Goal: Task Accomplishment & Management: Use online tool/utility

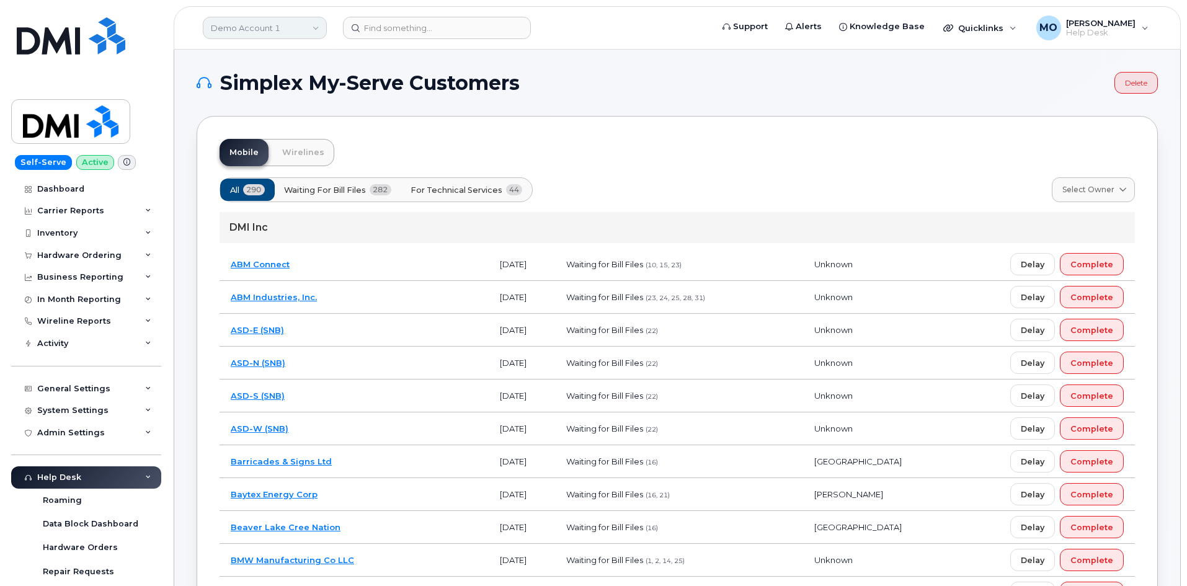
click at [241, 28] on link "Demo Account 1" at bounding box center [265, 28] width 124 height 22
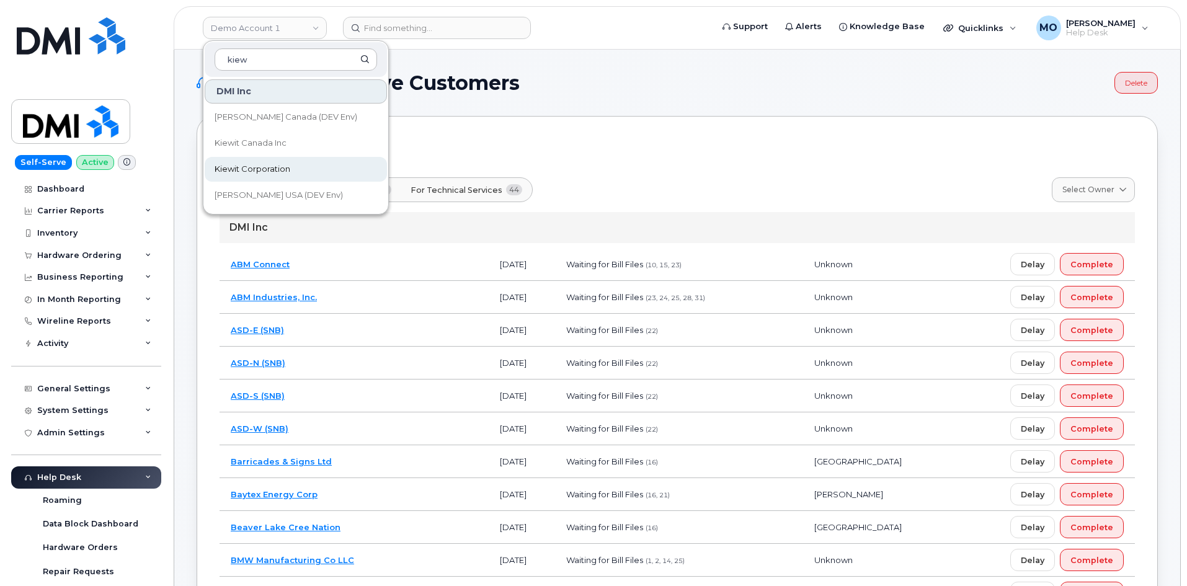
type input "kiew"
click at [249, 174] on span "Kiewit Corporation" at bounding box center [253, 169] width 76 height 12
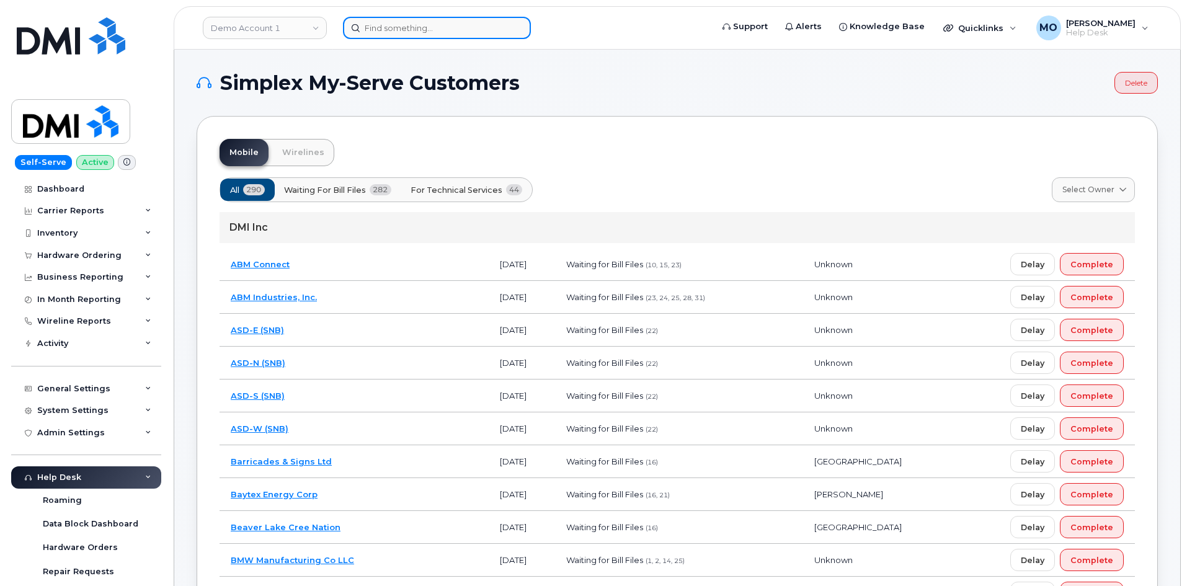
click at [389, 30] on input at bounding box center [437, 28] width 188 height 22
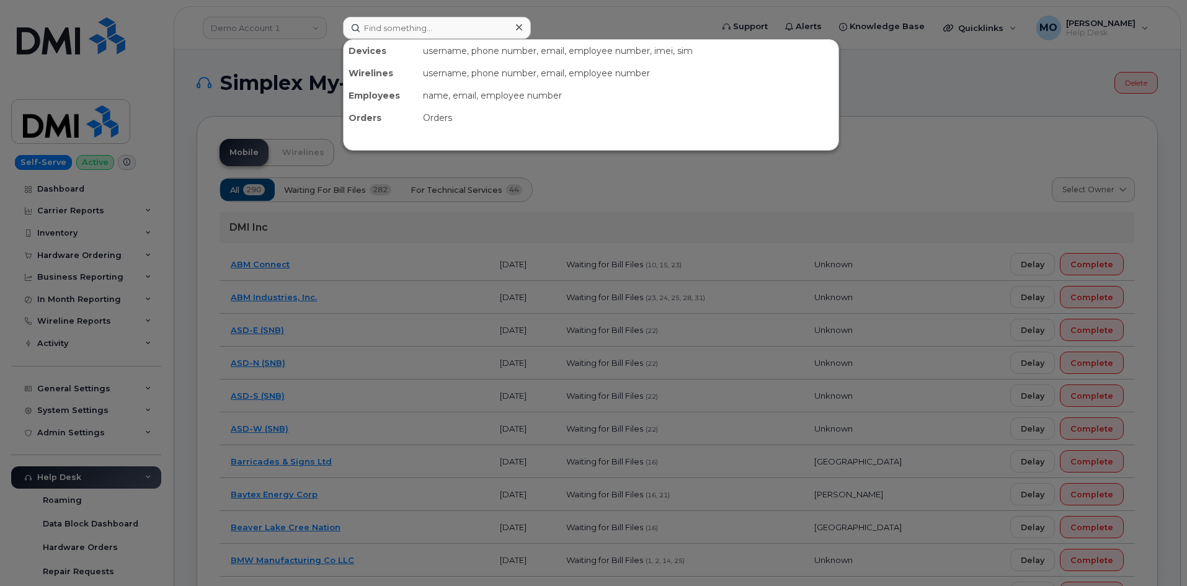
click at [723, 201] on div at bounding box center [593, 293] width 1187 height 586
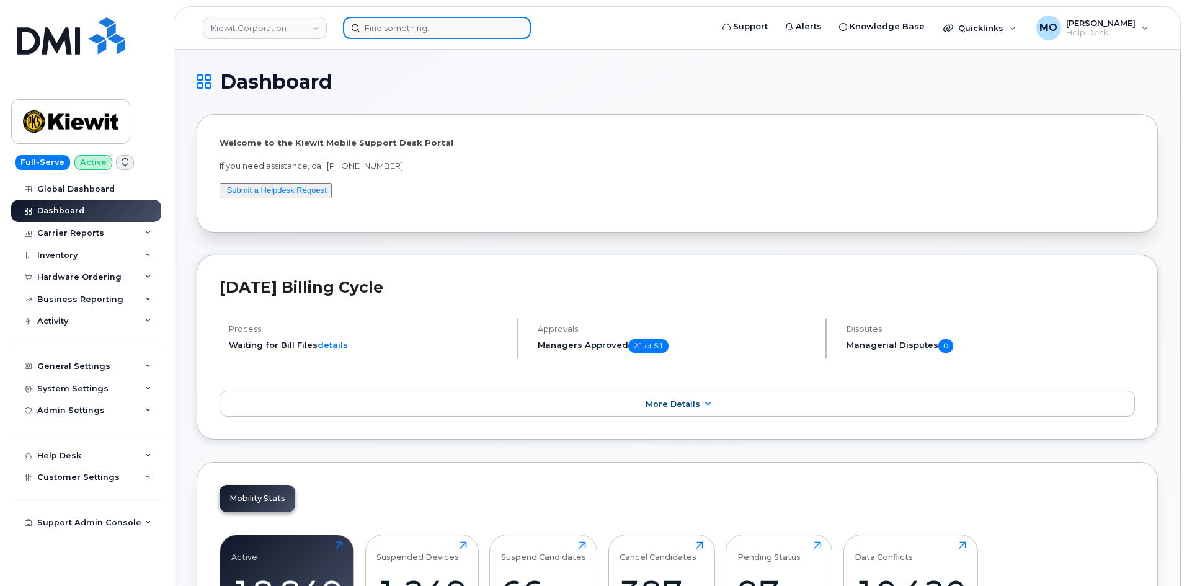
drag, startPoint x: 382, startPoint y: 25, endPoint x: 478, endPoint y: 25, distance: 95.5
click at [405, 25] on input at bounding box center [437, 28] width 188 height 22
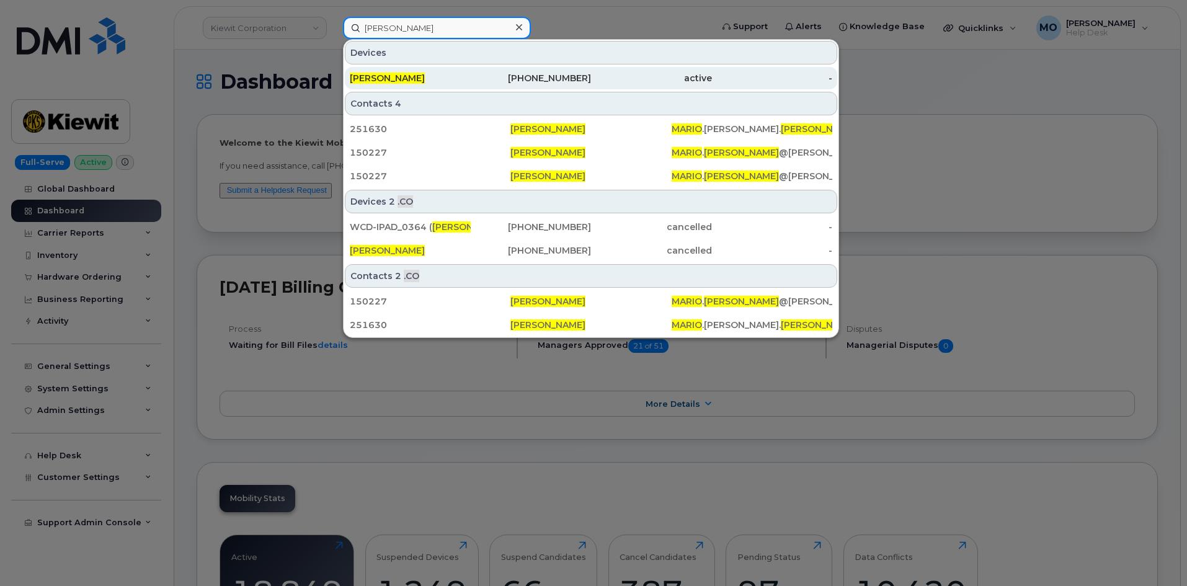
type input "Mario Plante"
click at [494, 79] on div "438-837-7056" at bounding box center [531, 78] width 121 height 12
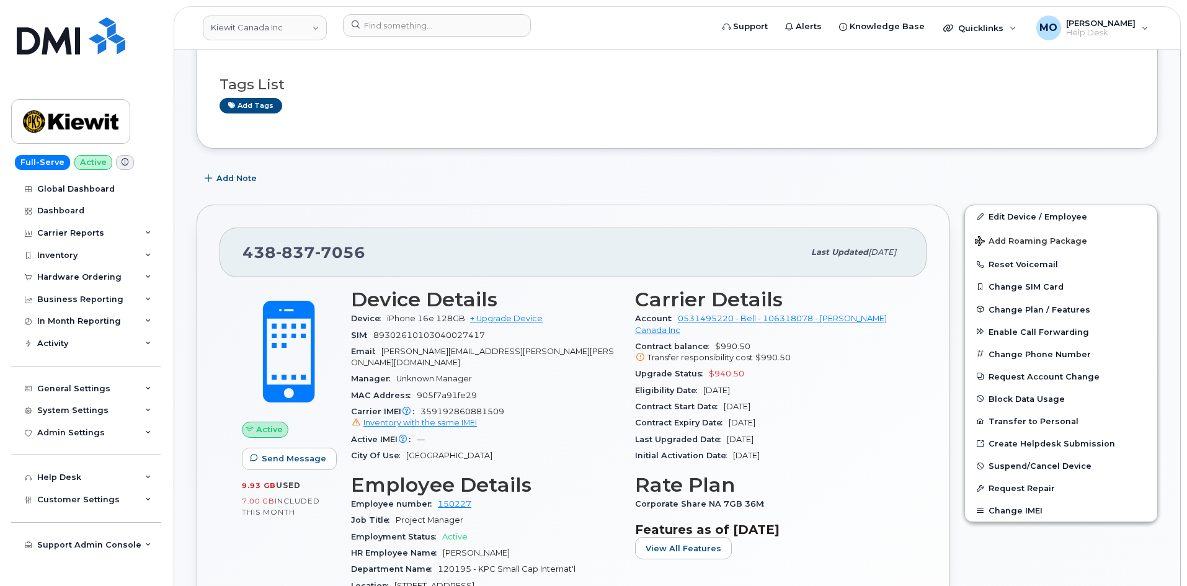
scroll to position [186, 0]
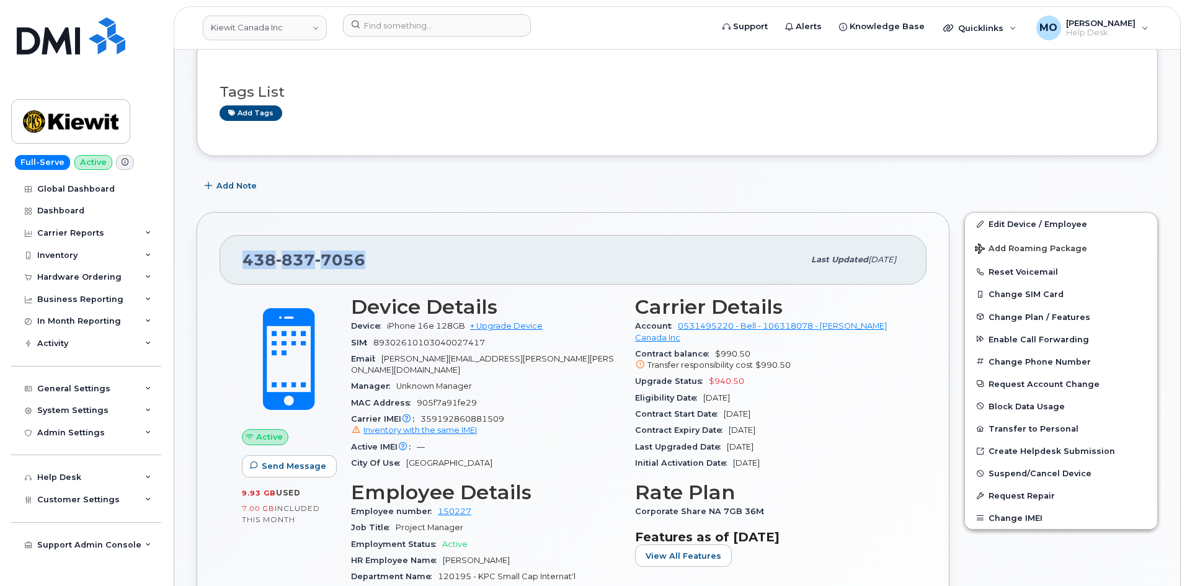
drag, startPoint x: 381, startPoint y: 259, endPoint x: 239, endPoint y: 257, distance: 142.1
click at [239, 259] on div "[PHONE_NUMBER] Last updated [DATE]" at bounding box center [573, 260] width 707 height 50
copy span "[PHONE_NUMBER]"
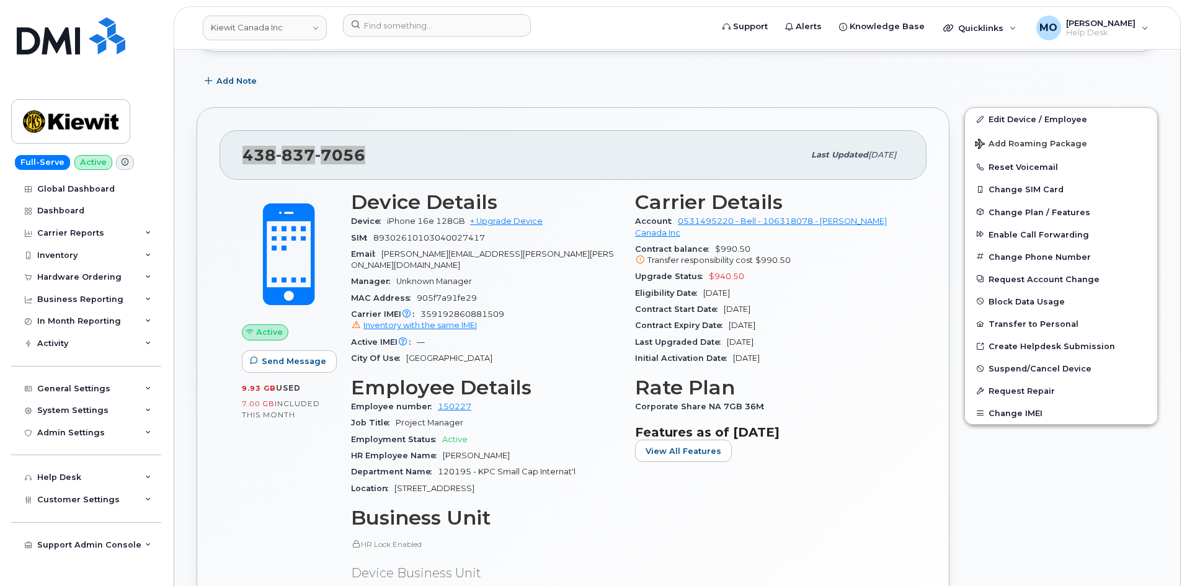
scroll to position [310, 0]
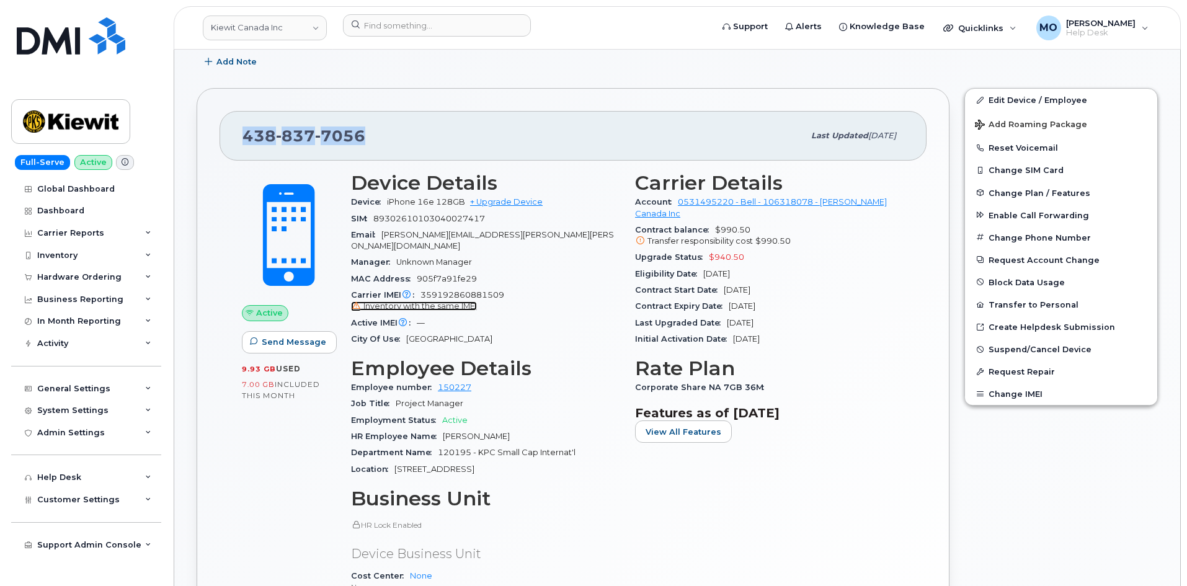
click at [461, 301] on span "Inventory with the same IMEI" at bounding box center [421, 305] width 114 height 9
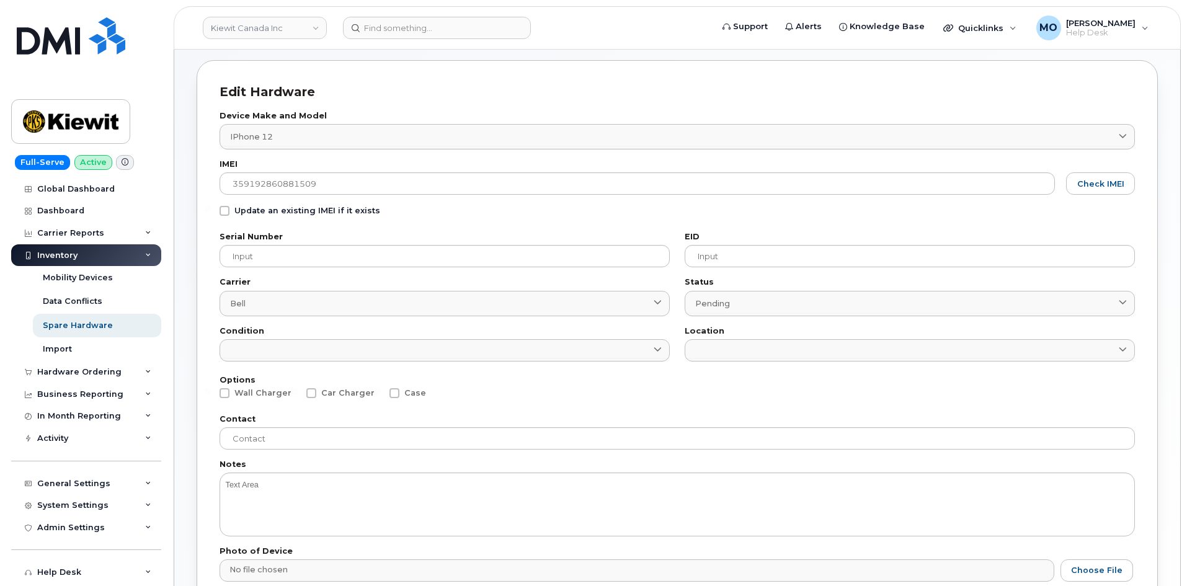
scroll to position [124, 0]
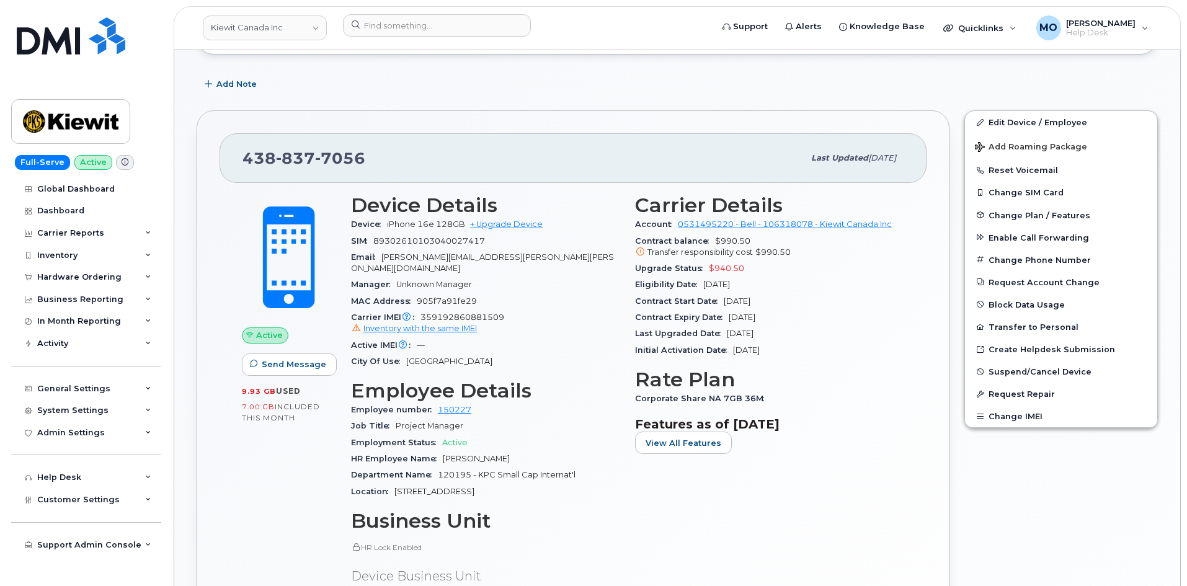
scroll to position [310, 0]
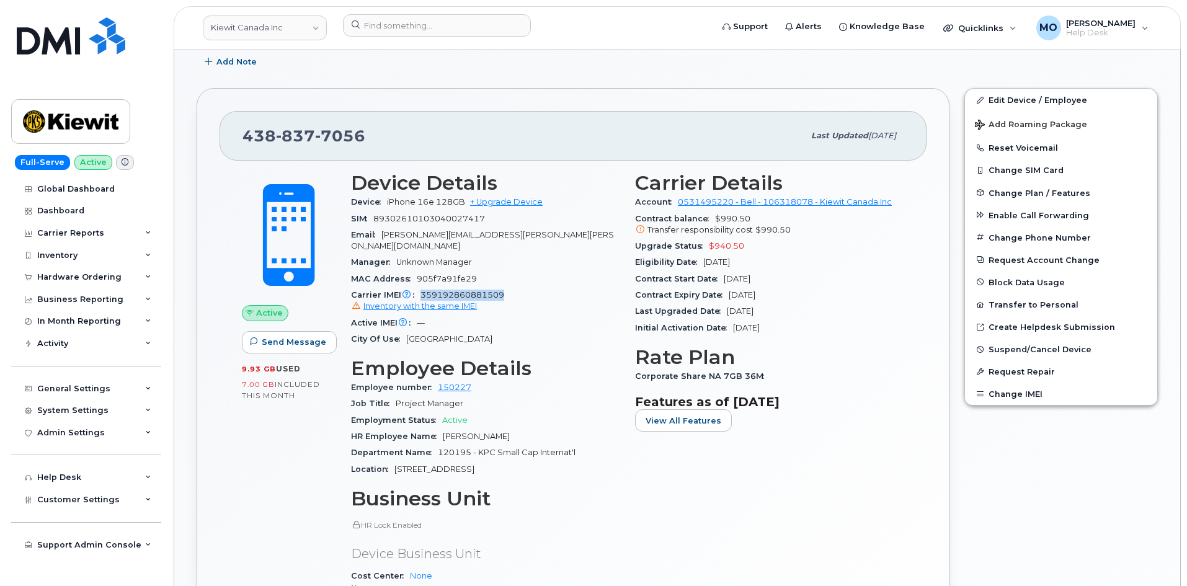
drag, startPoint x: 417, startPoint y: 281, endPoint x: 524, endPoint y: 277, distance: 106.8
click at [523, 287] on div "Carrier IMEI Carrier IMEI is reported during the last billing cycle or change o…" at bounding box center [485, 301] width 269 height 28
copy span "359192860881509"
click at [983, 188] on span "button" at bounding box center [980, 193] width 10 height 10
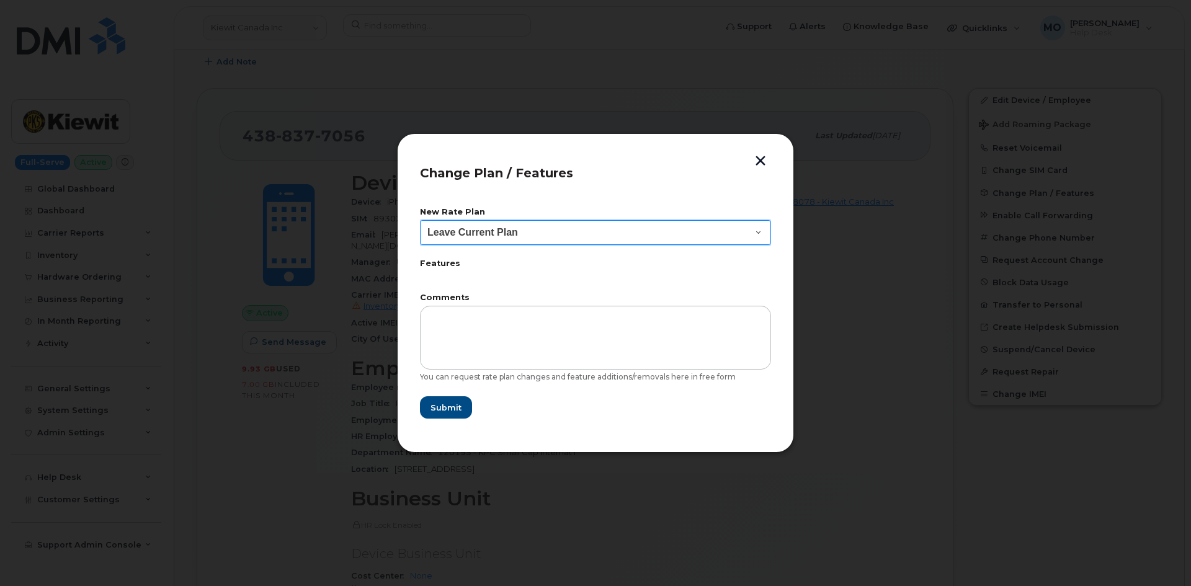
click at [604, 237] on select "Leave Current Plan BYOD Corp Share NA 10GB BYOD Corp Share NA 10GB 30D BYOD Cor…" at bounding box center [595, 232] width 351 height 25
click at [604, 236] on select "Leave Current Plan BYOD Corp Share NA 10GB BYOD Corp Share NA 10GB 30D BYOD Cor…" at bounding box center [595, 232] width 351 height 25
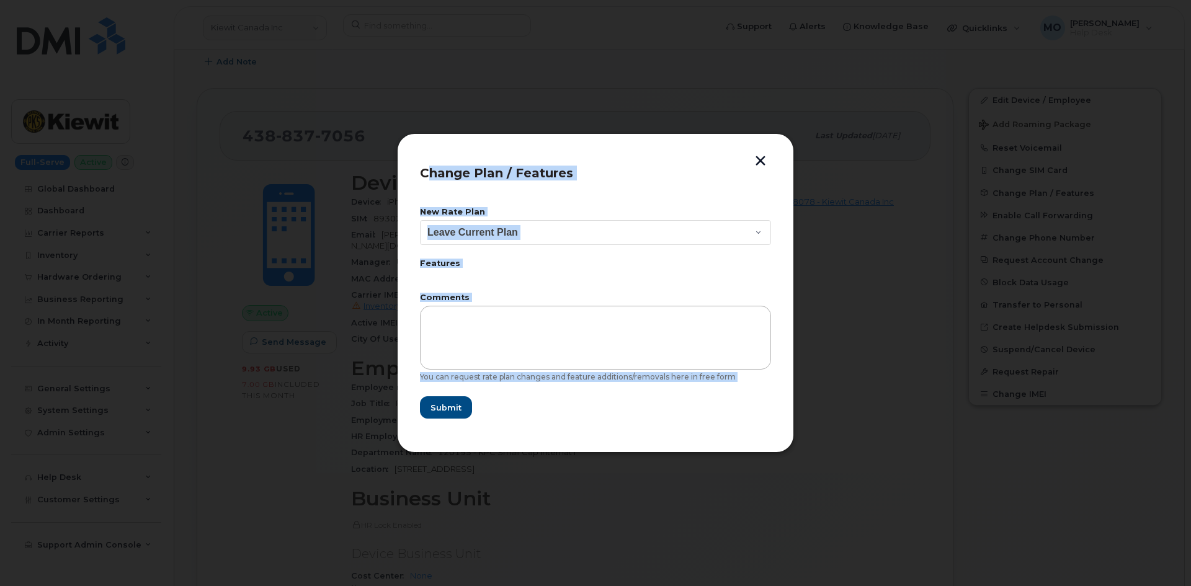
drag, startPoint x: 427, startPoint y: 194, endPoint x: 533, endPoint y: 369, distance: 205.1
click at [531, 377] on div "Change Plan / Features New Rate Plan Leave Current Plan BYOD Corp Share NA 10GB…" at bounding box center [595, 293] width 351 height 274
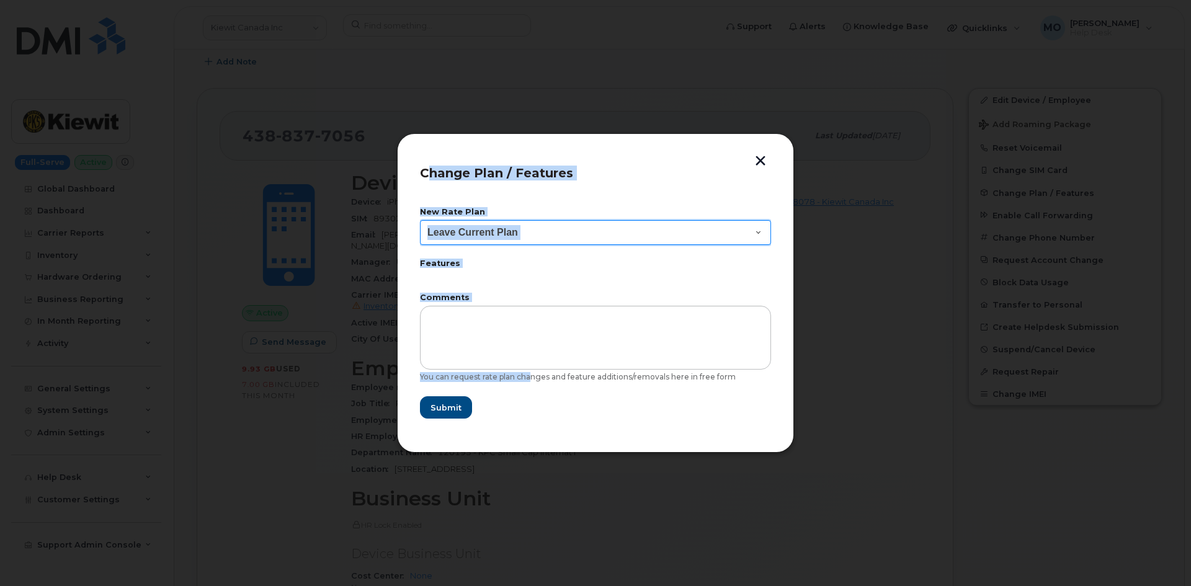
click at [542, 231] on select "Leave Current Plan BYOD Corp Share NA 10GB BYOD Corp Share NA 10GB 30D BYOD Cor…" at bounding box center [595, 232] width 351 height 25
click at [544, 237] on select "Leave Current Plan BYOD Corp Share NA 10GB BYOD Corp Share NA 10GB 30D BYOD Cor…" at bounding box center [595, 232] width 351 height 25
click at [550, 179] on span "Change Plan / Features" at bounding box center [496, 173] width 153 height 15
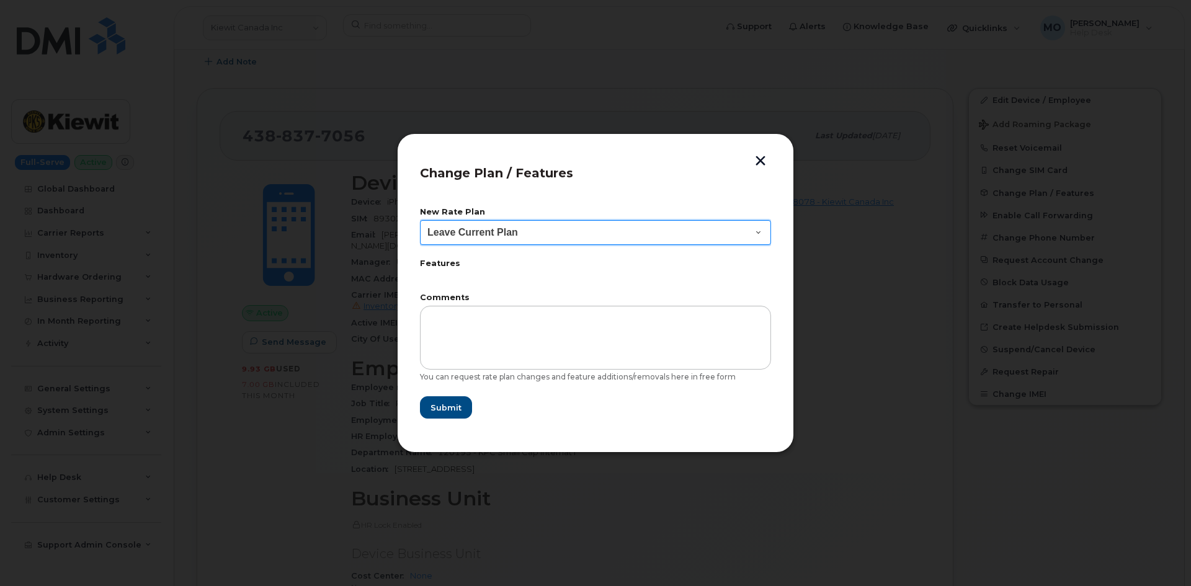
click at [559, 233] on select "Leave Current Plan BYOD Corp Share NA 10GB BYOD Corp Share NA 10GB 30D BYOD Cor…" at bounding box center [595, 232] width 351 height 25
click at [468, 231] on select "Leave Current Plan BYOD Corp Share NA 10GB BYOD Corp Share NA 10GB 30D BYOD Cor…" at bounding box center [595, 232] width 351 height 25
click at [710, 225] on select "Leave Current Plan BYOD Corp Share NA 10GB BYOD Corp Share NA 10GB 30D BYOD Cor…" at bounding box center [595, 232] width 351 height 25
click at [489, 231] on select "Leave Current Plan BYOD Corp Share NA 10GB BYOD Corp Share NA 10GB 30D BYOD Cor…" at bounding box center [595, 232] width 351 height 25
click at [596, 240] on select "Leave Current Plan BYOD Corp Share NA 10GB BYOD Corp Share NA 10GB 30D BYOD Cor…" at bounding box center [595, 232] width 351 height 25
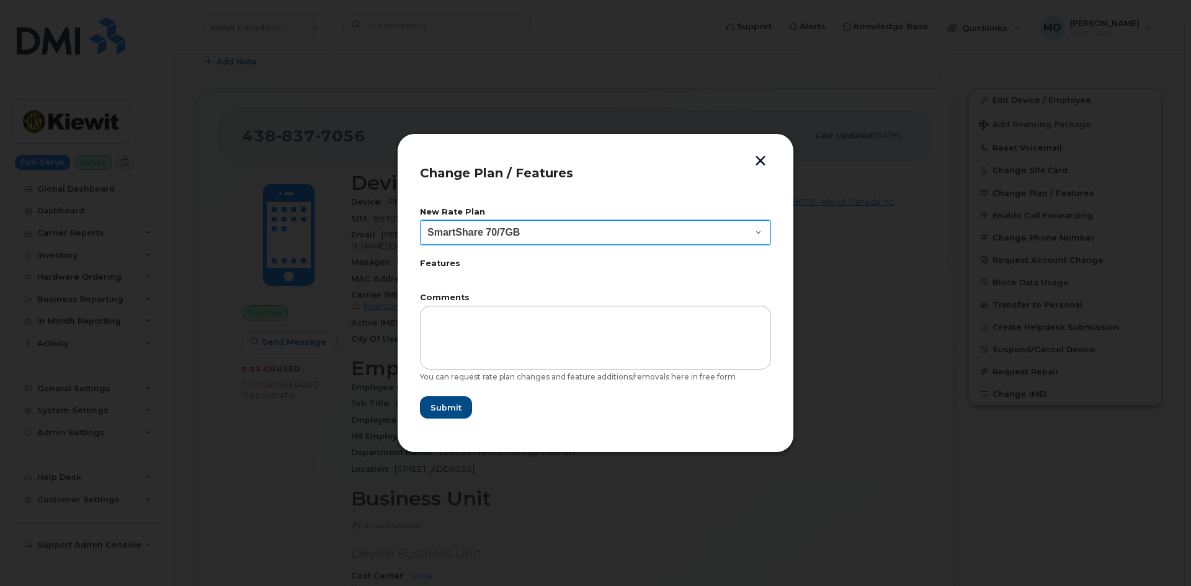
click at [656, 223] on select "Leave Current Plan BYOD Corp Share NA 10GB BYOD Corp Share NA 10GB 30D BYOD Cor…" at bounding box center [595, 232] width 351 height 25
click at [602, 238] on select "Leave Current Plan BYOD Corp Share NA 10GB BYOD Corp Share NA 10GB 30D BYOD Cor…" at bounding box center [595, 232] width 351 height 25
click at [420, 220] on select "Leave Current Plan BYOD Corp Share NA 10GB BYOD Corp Share NA 10GB 30D BYOD Cor…" at bounding box center [595, 232] width 351 height 25
click at [486, 238] on select "Leave Current Plan BYOD Corp Share NA 10GB BYOD Corp Share NA 10GB 30D BYOD Cor…" at bounding box center [595, 232] width 351 height 25
click at [600, 234] on select "Leave Current Plan BYOD Corp Share NA 10GB BYOD Corp Share NA 10GB 30D BYOD Cor…" at bounding box center [595, 232] width 351 height 25
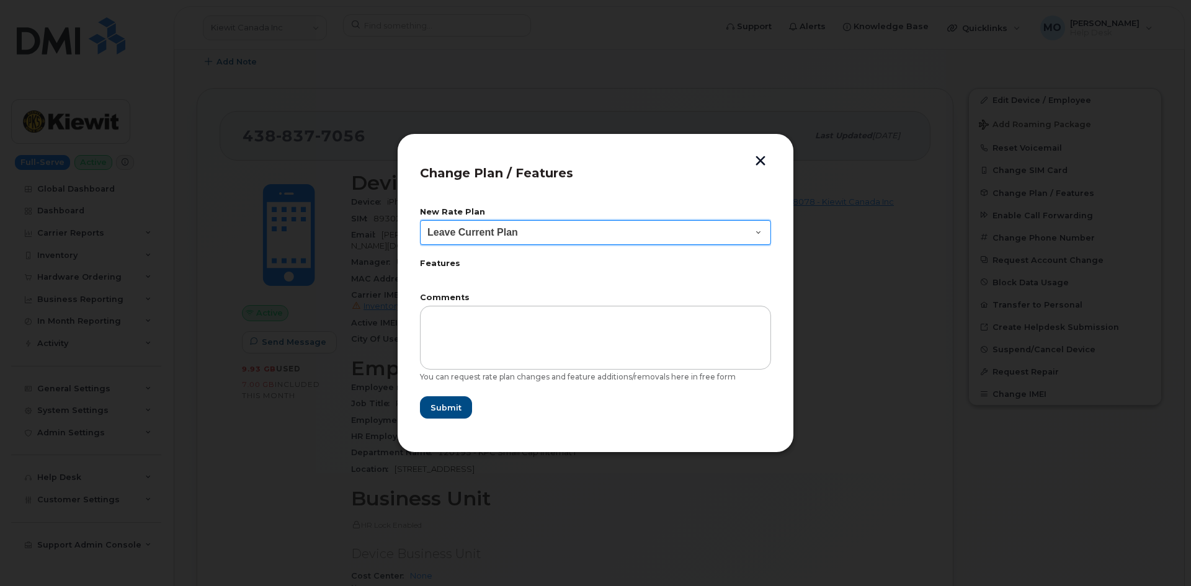
click at [600, 230] on select "Leave Current Plan BYOD Corp Share NA 10GB BYOD Corp Share NA 10GB 30D BYOD Cor…" at bounding box center [595, 232] width 351 height 25
click at [584, 234] on select "Leave Current Plan BYOD Corp Share NA 10GB BYOD Corp Share NA 10GB 30D BYOD Cor…" at bounding box center [595, 232] width 351 height 25
click at [543, 236] on select "Leave Current Plan BYOD Corp Share NA 10GB BYOD Corp Share NA 10GB 30D BYOD Cor…" at bounding box center [595, 232] width 351 height 25
click at [600, 233] on select "Leave Current Plan BYOD Corp Share NA 10GB BYOD Corp Share NA 10GB 30D BYOD Cor…" at bounding box center [595, 232] width 351 height 25
click at [520, 234] on select "Leave Current Plan BYOD Corp Share NA 10GB BYOD Corp Share NA 10GB 30D BYOD Cor…" at bounding box center [595, 232] width 351 height 25
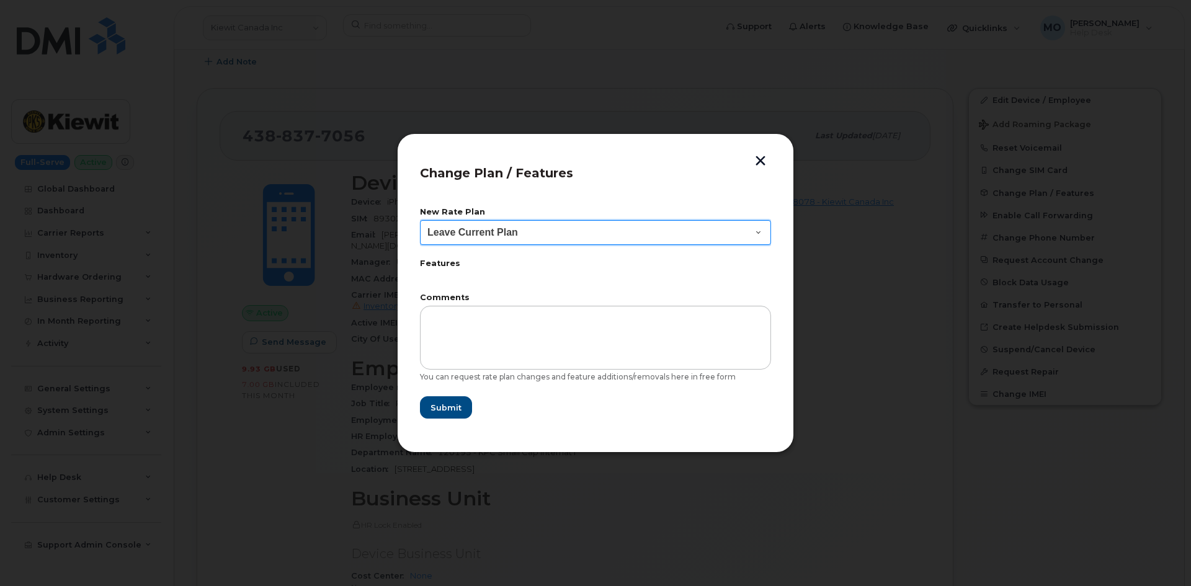
click at [511, 229] on select "Leave Current Plan BYOD Corp Share NA 10GB BYOD Corp Share NA 10GB 30D BYOD Cor…" at bounding box center [595, 232] width 351 height 25
select select "3676"
click at [420, 220] on select "Leave Current Plan BYOD Corp Share NA 10GB BYOD Corp Share NA 10GB 30D BYOD Cor…" at bounding box center [595, 232] width 351 height 25
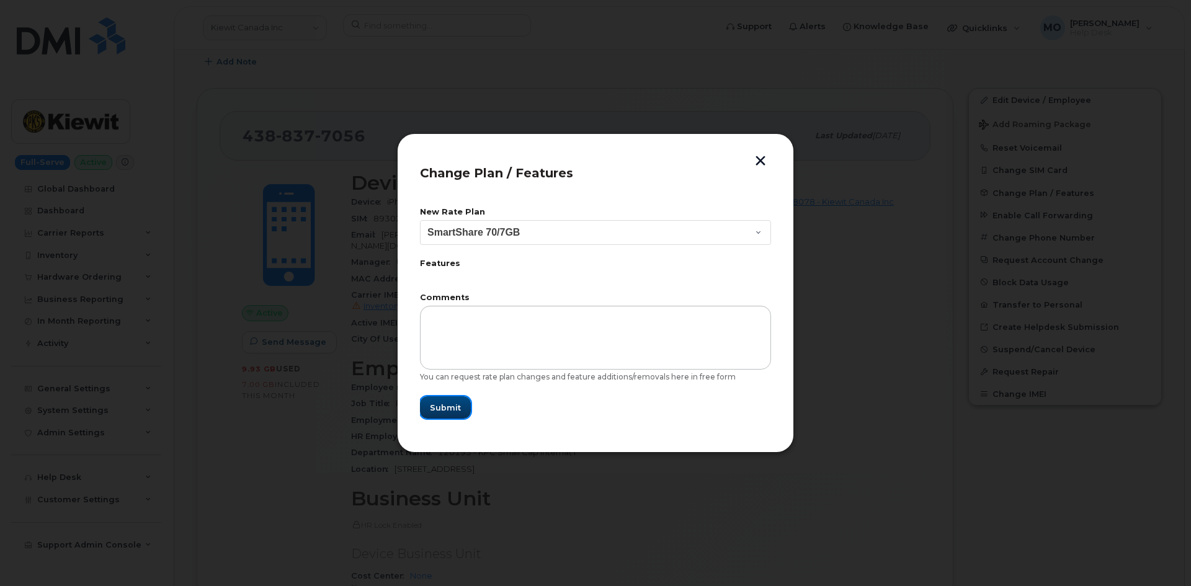
click at [445, 404] on span "Submit" at bounding box center [445, 408] width 31 height 12
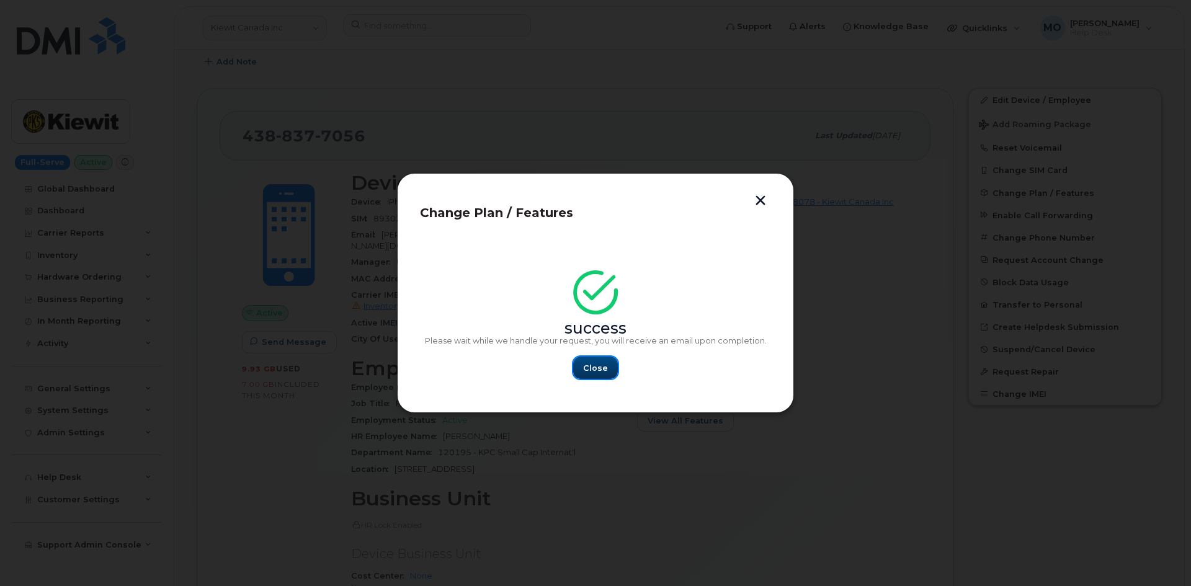
click at [597, 372] on span "Close" at bounding box center [595, 368] width 25 height 12
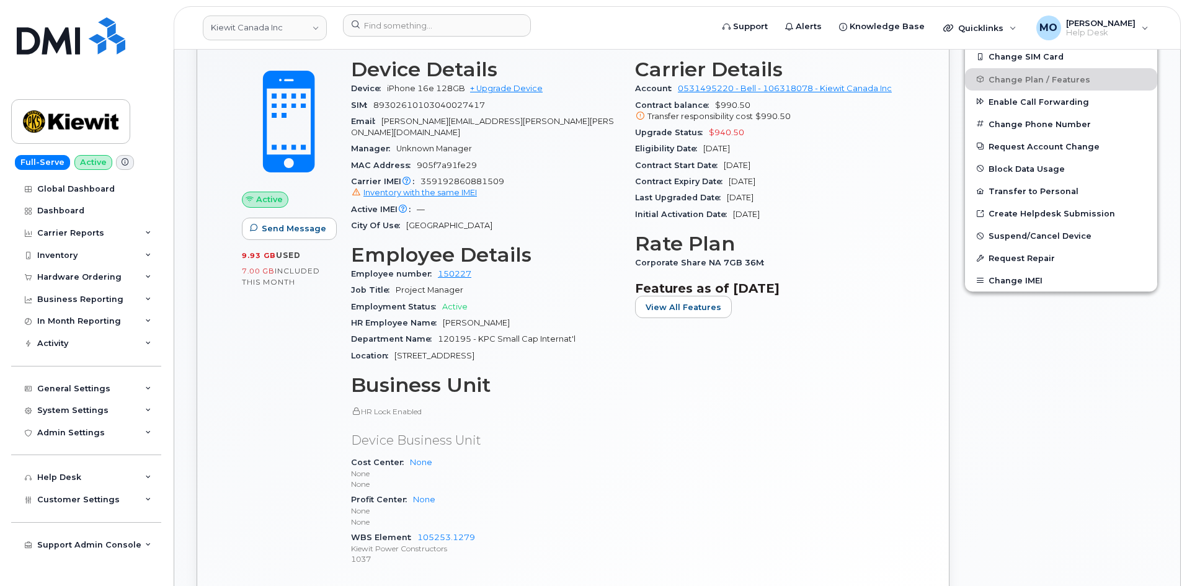
scroll to position [434, 0]
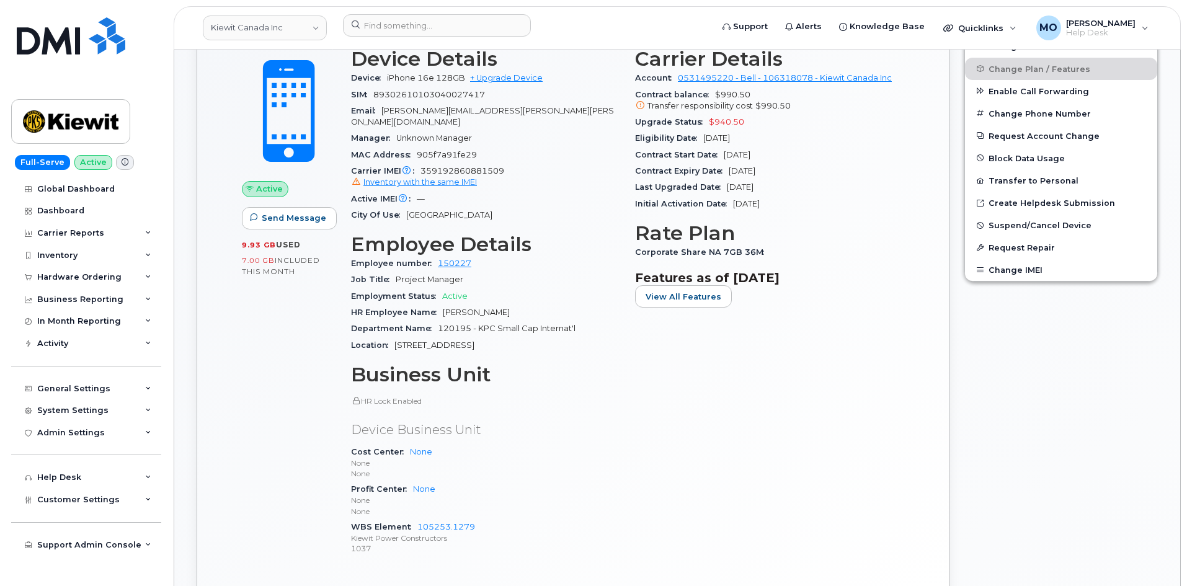
click at [764, 255] on div "Corporate Share NA 7GB 36M" at bounding box center [769, 252] width 269 height 16
click at [688, 293] on span "View All Features" at bounding box center [684, 297] width 76 height 12
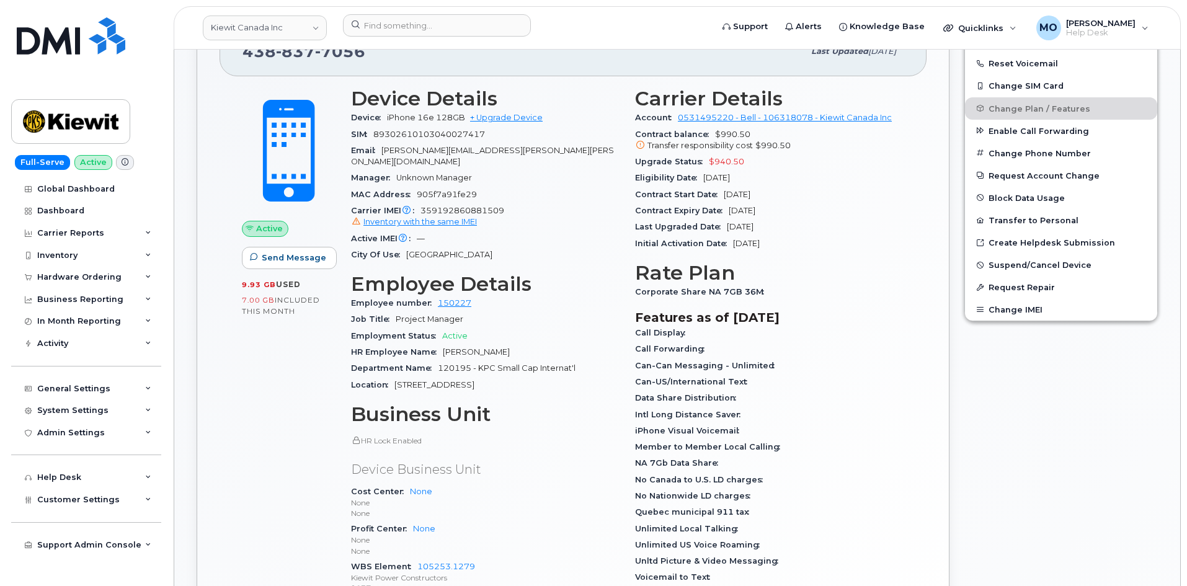
scroll to position [372, 0]
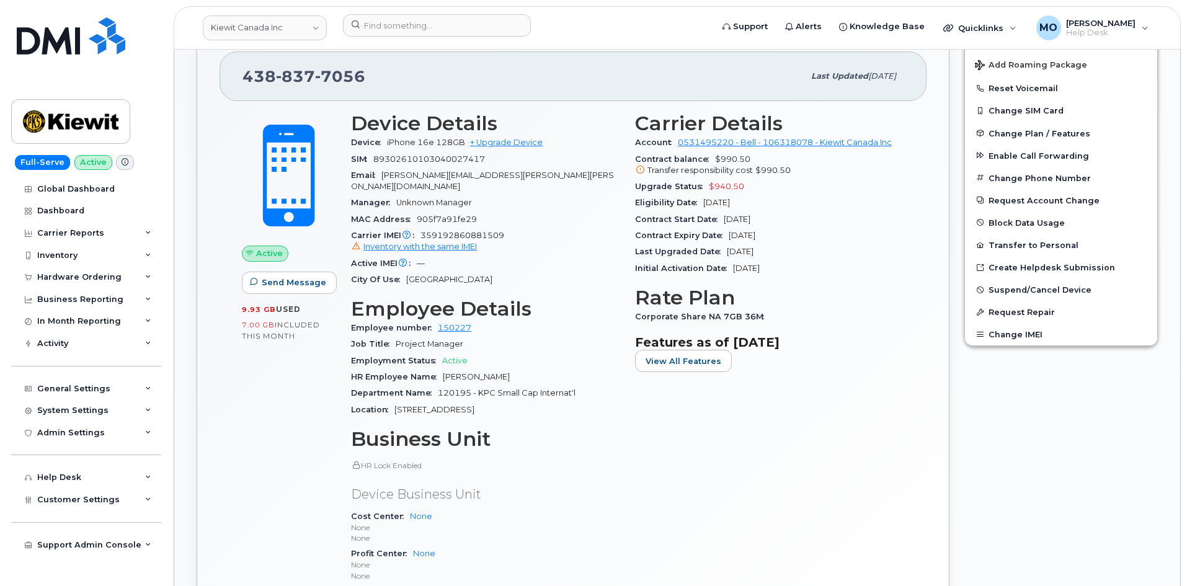
scroll to position [372, 0]
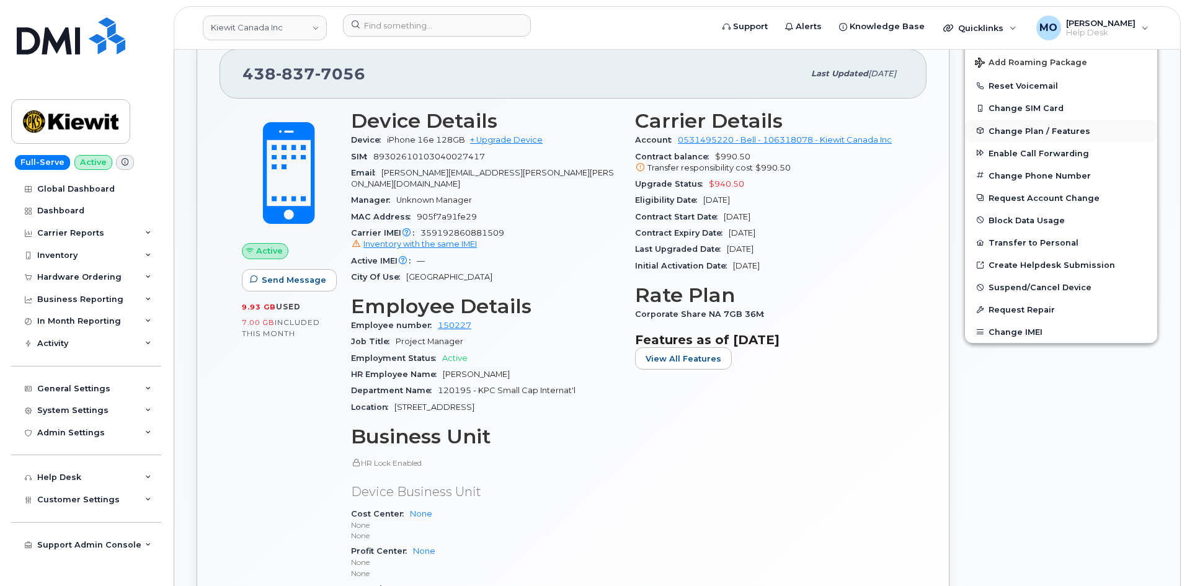
click at [1045, 127] on span "Change Plan / Features" at bounding box center [1040, 130] width 102 height 9
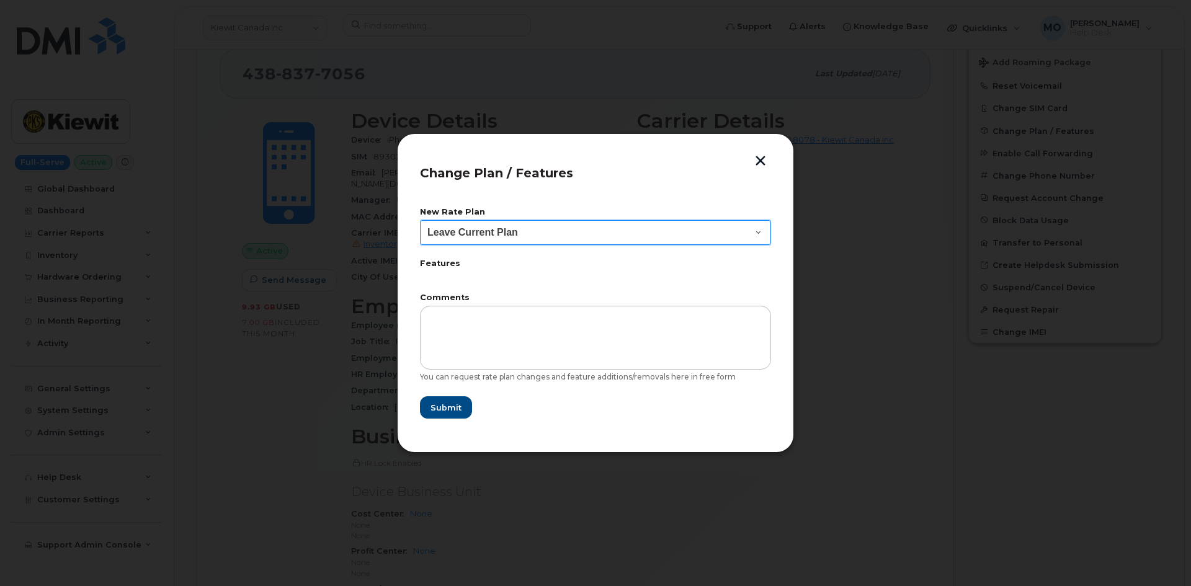
click at [522, 235] on select "Leave Current Plan BYOD Corp Share NA 10GB BYOD Corp Share NA 10GB 30D BYOD Cor…" at bounding box center [595, 232] width 351 height 25
select select "3676"
click at [420, 220] on select "Leave Current Plan BYOD Corp Share NA 10GB BYOD Corp Share NA 10GB 30D BYOD Cor…" at bounding box center [595, 232] width 351 height 25
click at [761, 161] on button "button" at bounding box center [760, 162] width 19 height 13
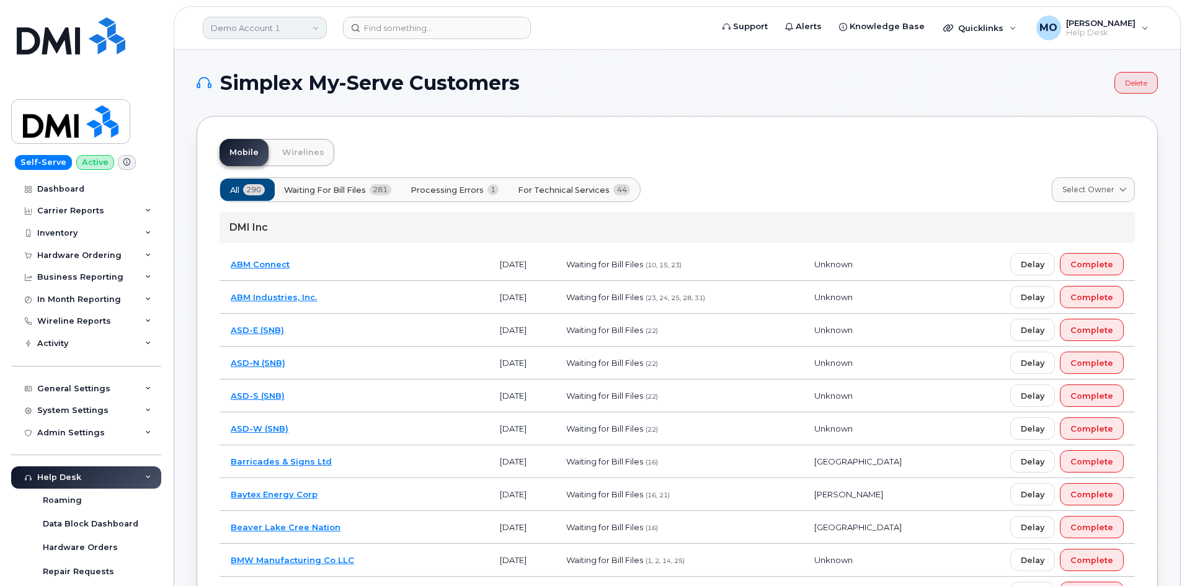
click at [286, 35] on link "Demo Account 1" at bounding box center [265, 28] width 124 height 22
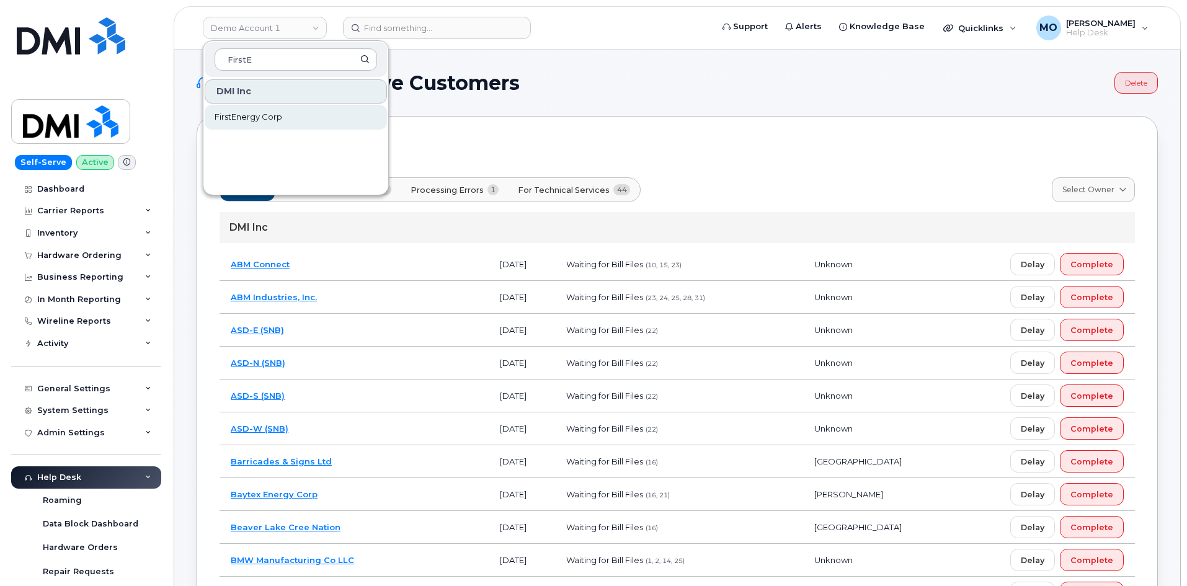
type input "FirstE"
drag, startPoint x: 261, startPoint y: 112, endPoint x: 332, endPoint y: 28, distance: 109.6
click at [262, 111] on span "FirstEnergy Corp" at bounding box center [249, 117] width 68 height 12
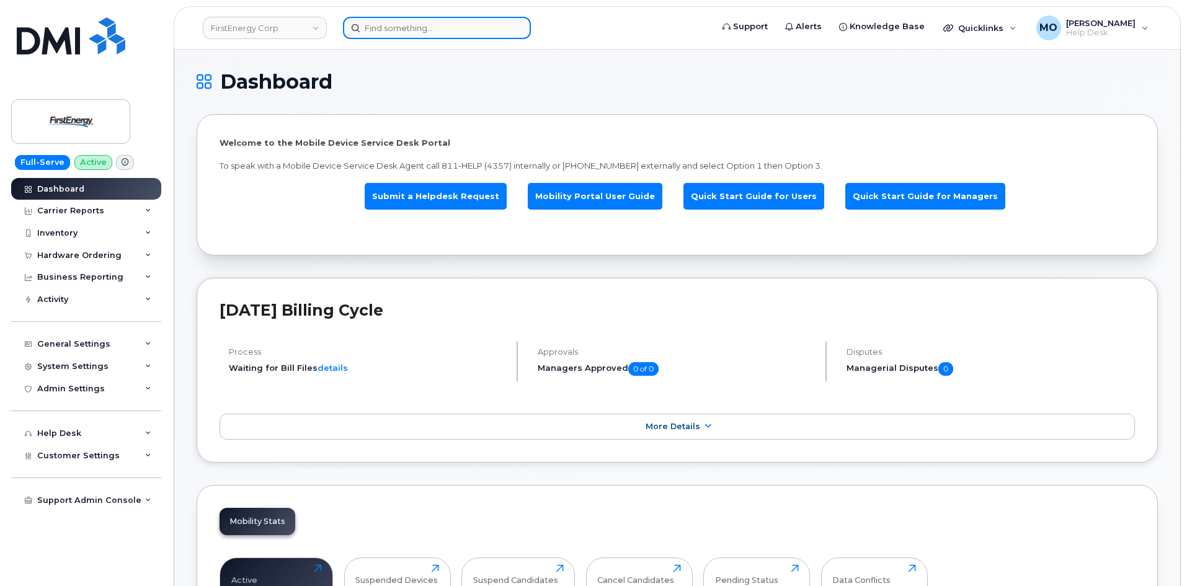
click at [395, 32] on input at bounding box center [437, 28] width 188 height 22
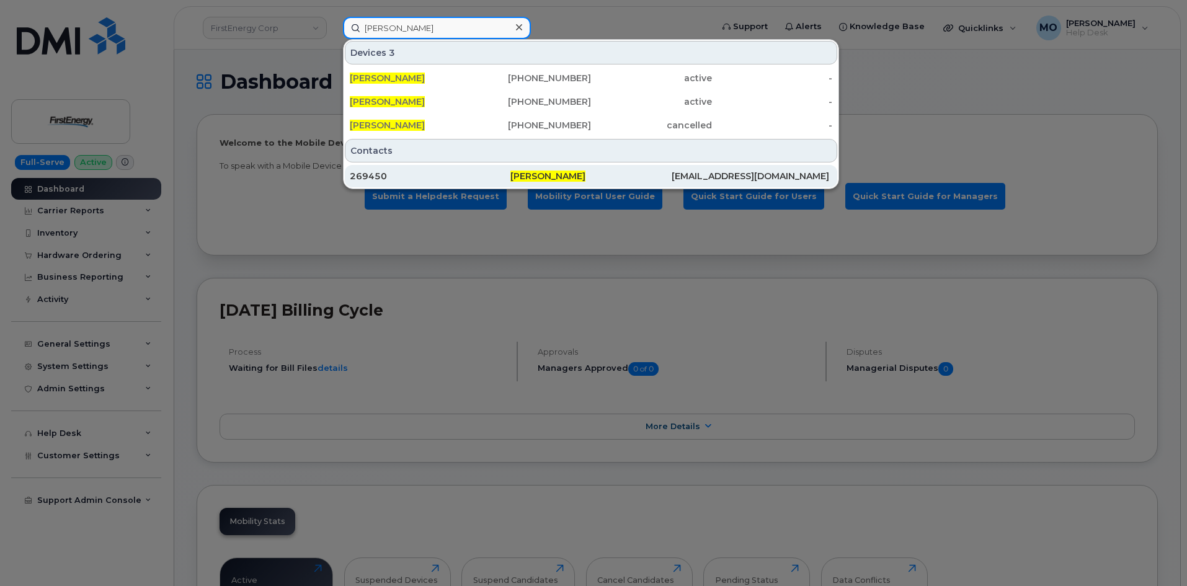
type input "[PERSON_NAME]"
click at [497, 182] on div "269450" at bounding box center [430, 176] width 161 height 22
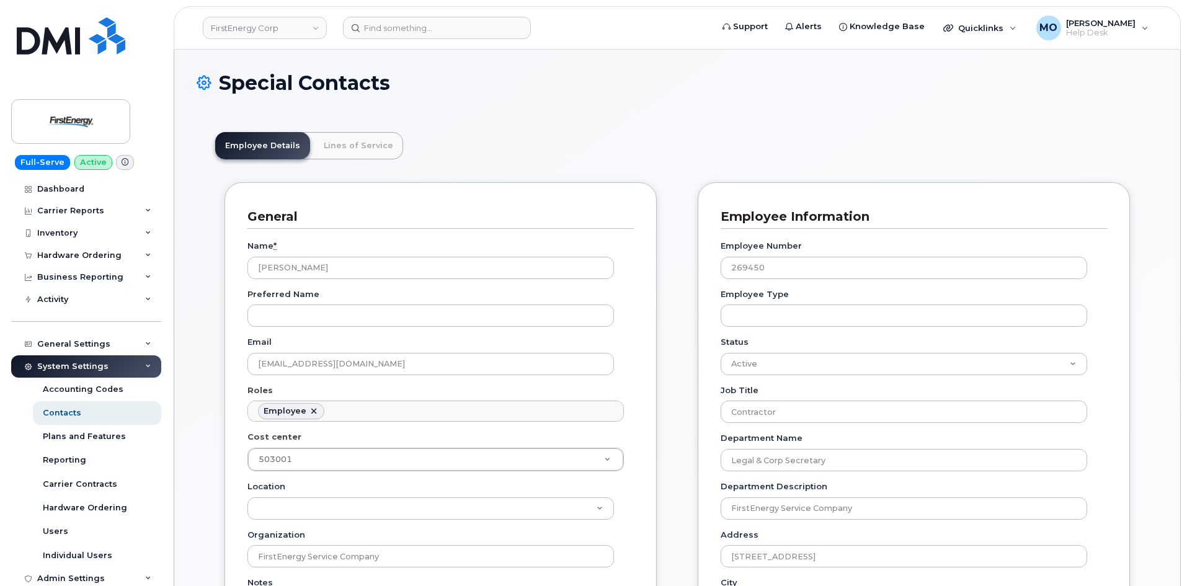
click at [420, 14] on header "FirstEnergy Corp Support Alerts Knowledge Base Quicklinks Suspend / Cancel Devi…" at bounding box center [677, 27] width 1007 height 43
click at [344, 142] on link "Lines of Service" at bounding box center [358, 145] width 89 height 27
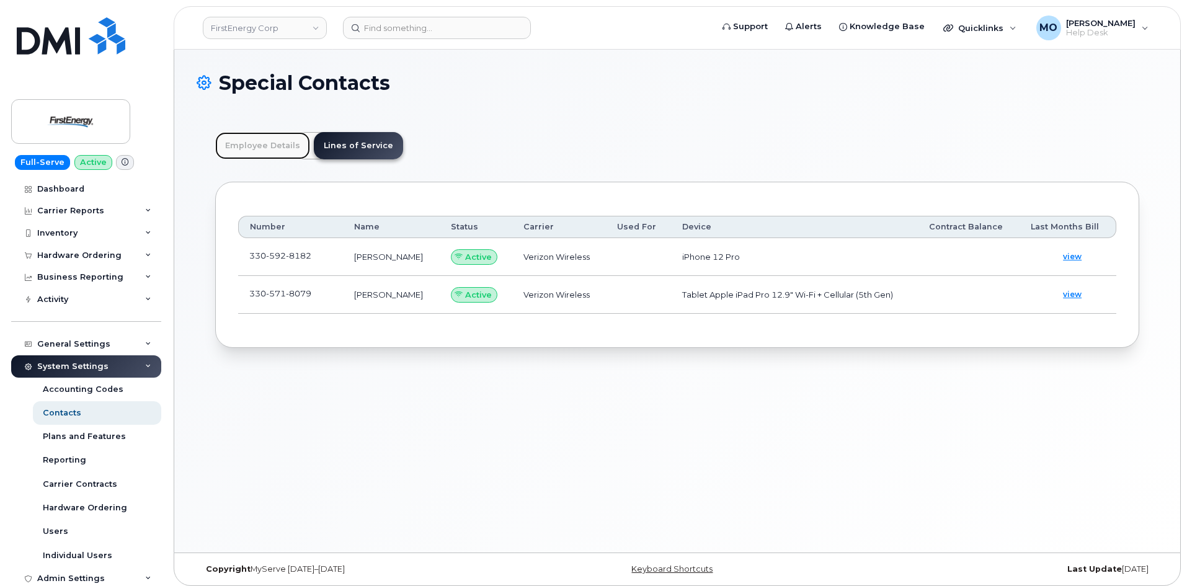
click at [286, 143] on link "Employee Details" at bounding box center [262, 145] width 95 height 27
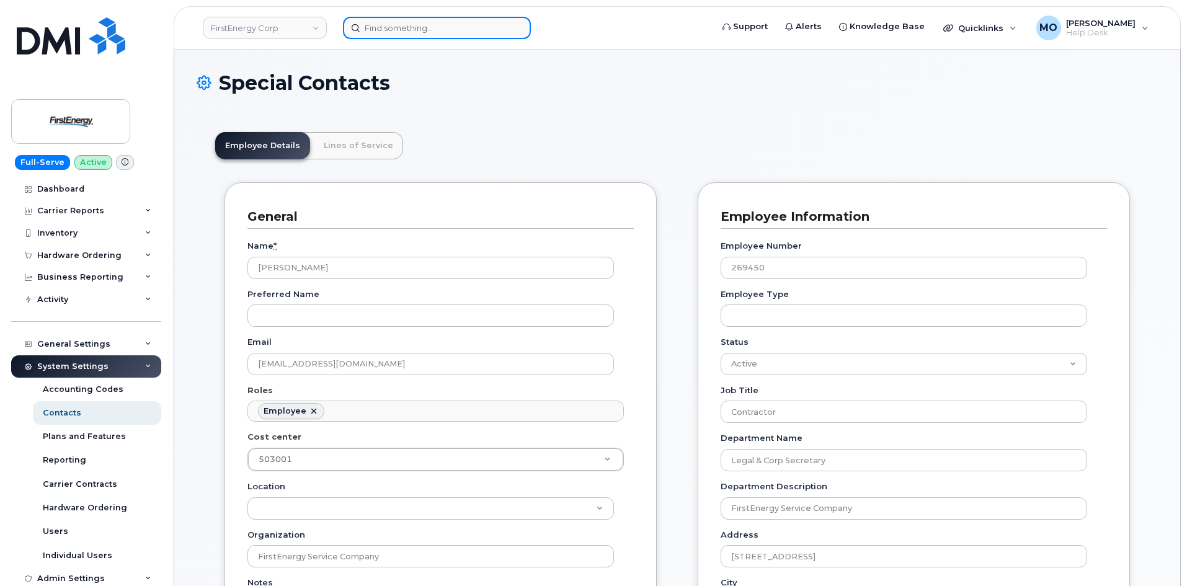
click at [509, 38] on input at bounding box center [437, 28] width 188 height 22
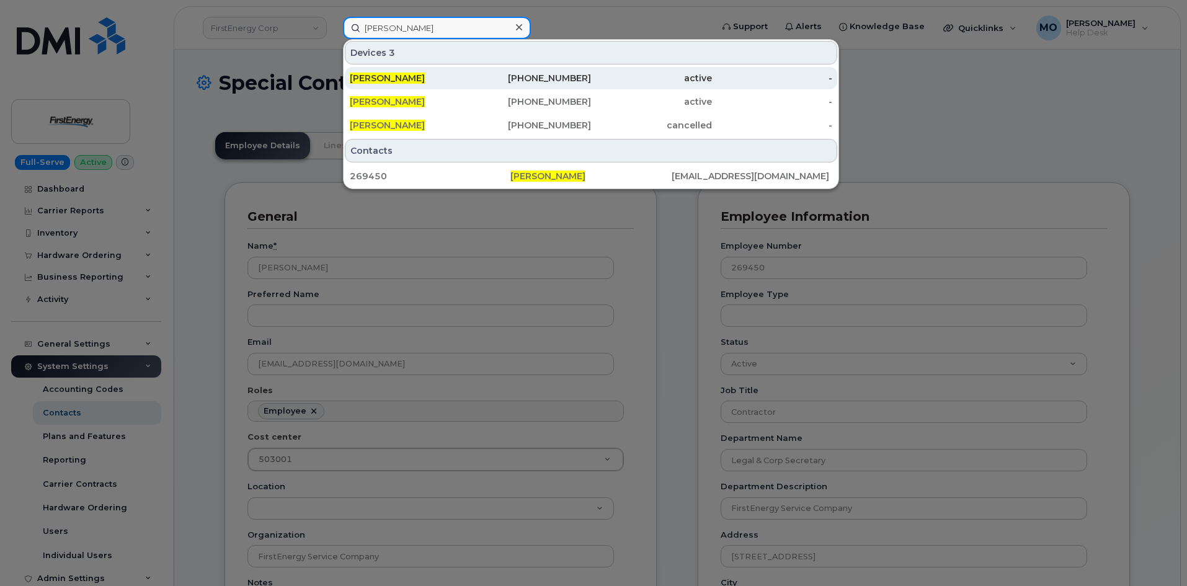
type input "[PERSON_NAME]"
click at [536, 72] on div "[PHONE_NUMBER]" at bounding box center [531, 78] width 121 height 22
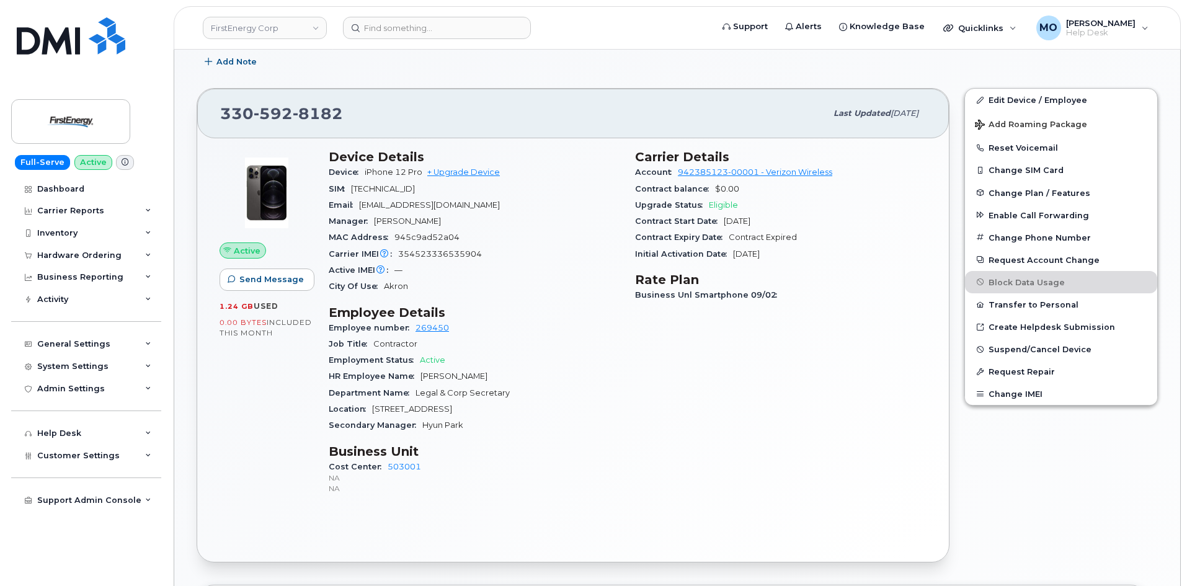
scroll to position [299, 0]
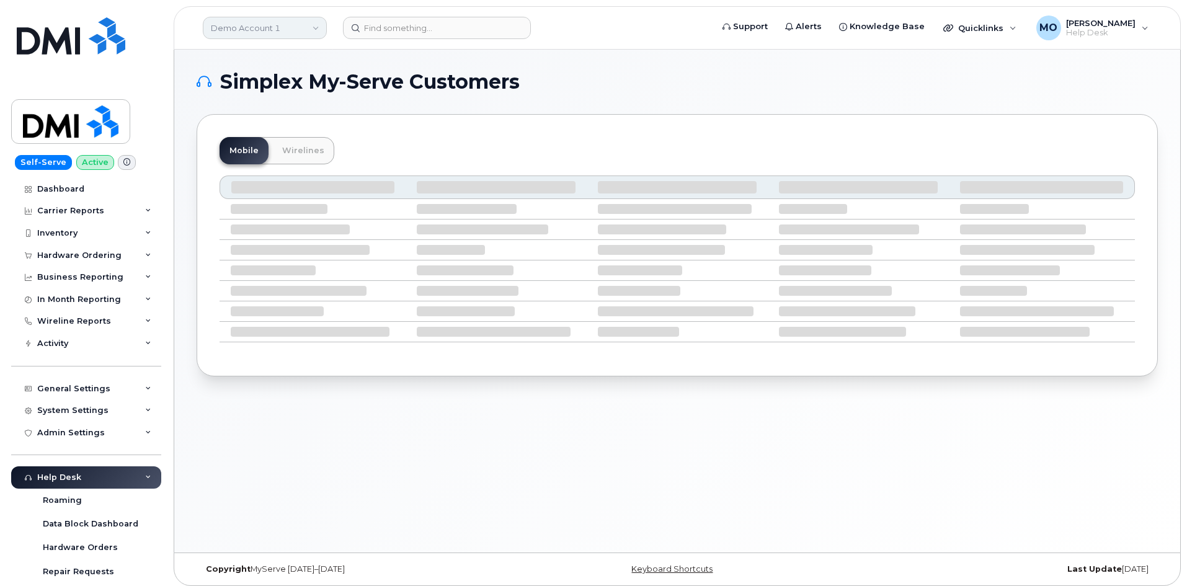
click at [293, 35] on link "Demo Account 1" at bounding box center [265, 28] width 124 height 22
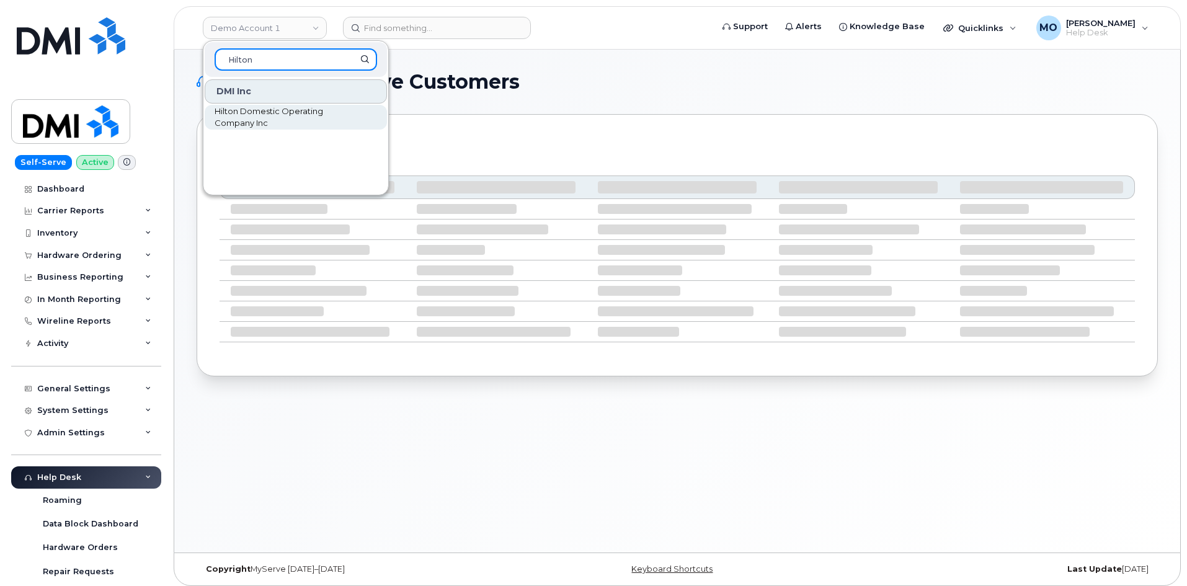
type input "Hilton"
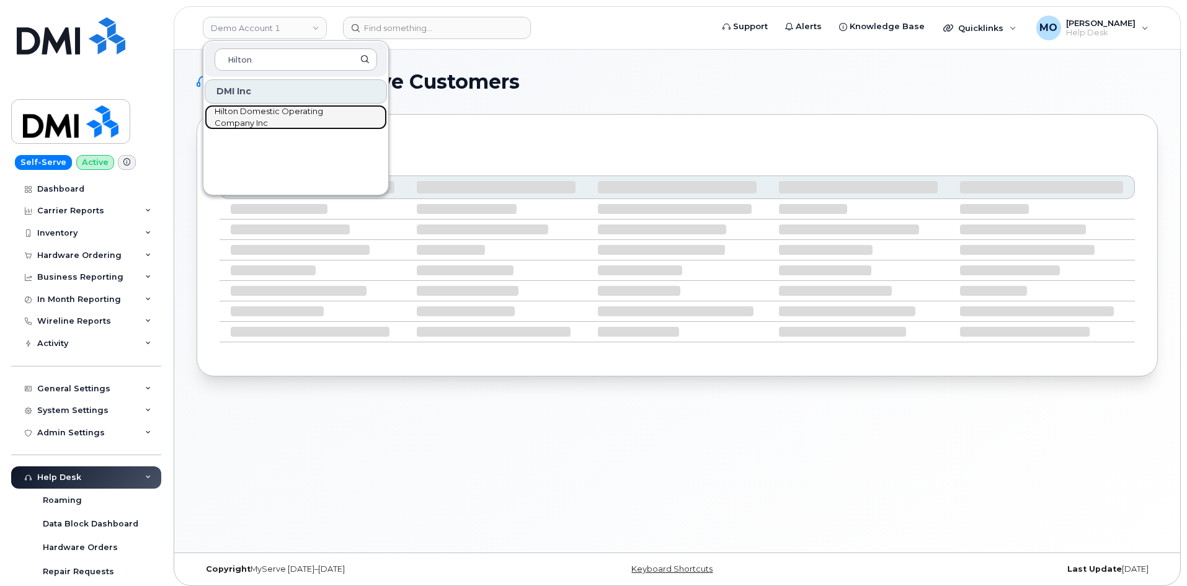
drag, startPoint x: 289, startPoint y: 120, endPoint x: 287, endPoint y: 100, distance: 20.6
click at [290, 120] on span "Hilton Domestic Operating Company Inc" at bounding box center [286, 117] width 143 height 24
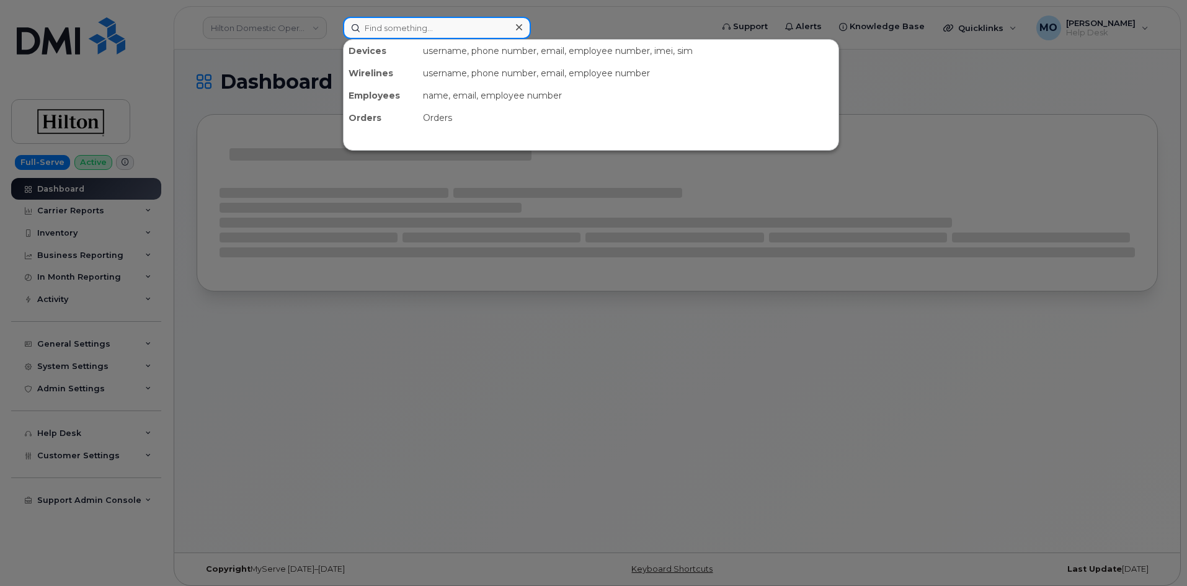
click at [417, 32] on input at bounding box center [437, 28] width 188 height 22
paste input "[PHONE_NUMBER]"
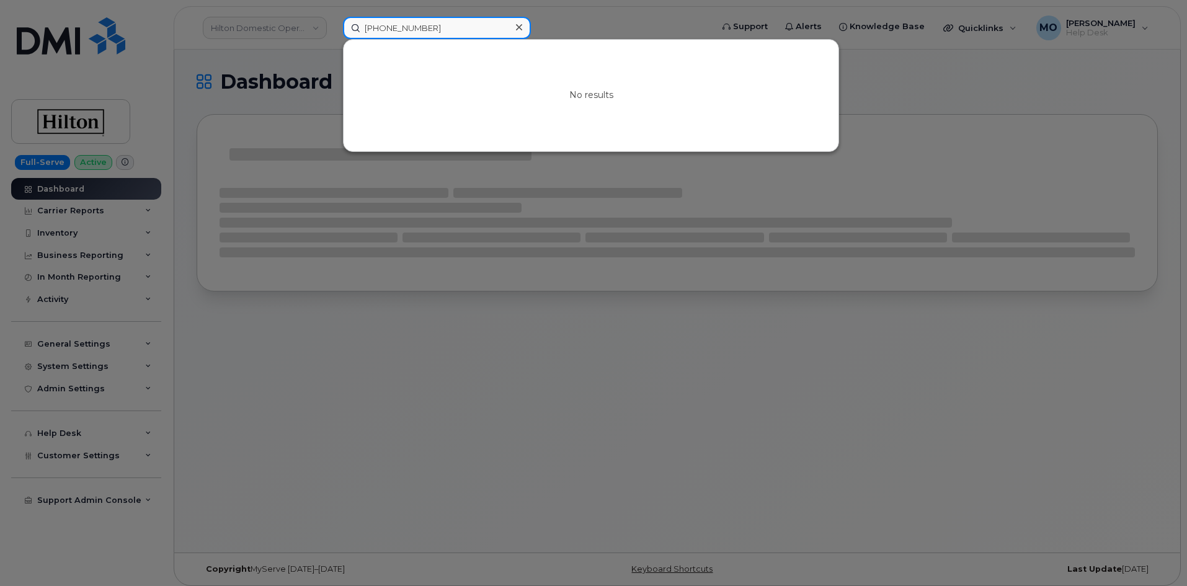
click at [368, 32] on input "551-365-9729" at bounding box center [437, 28] width 188 height 22
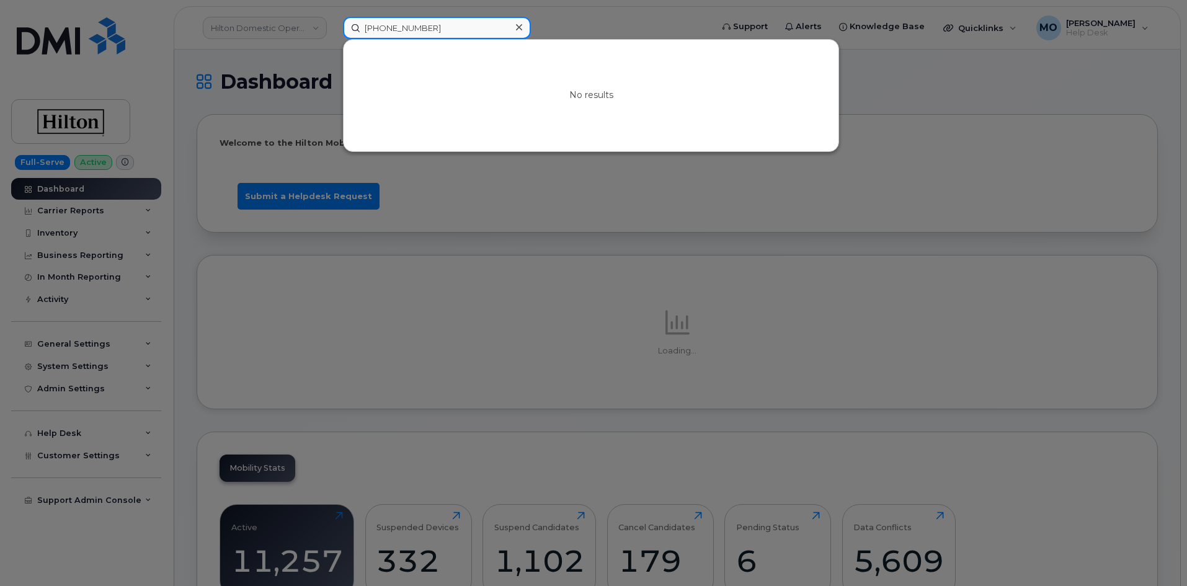
click at [484, 26] on input "551-365-9729" at bounding box center [437, 28] width 188 height 22
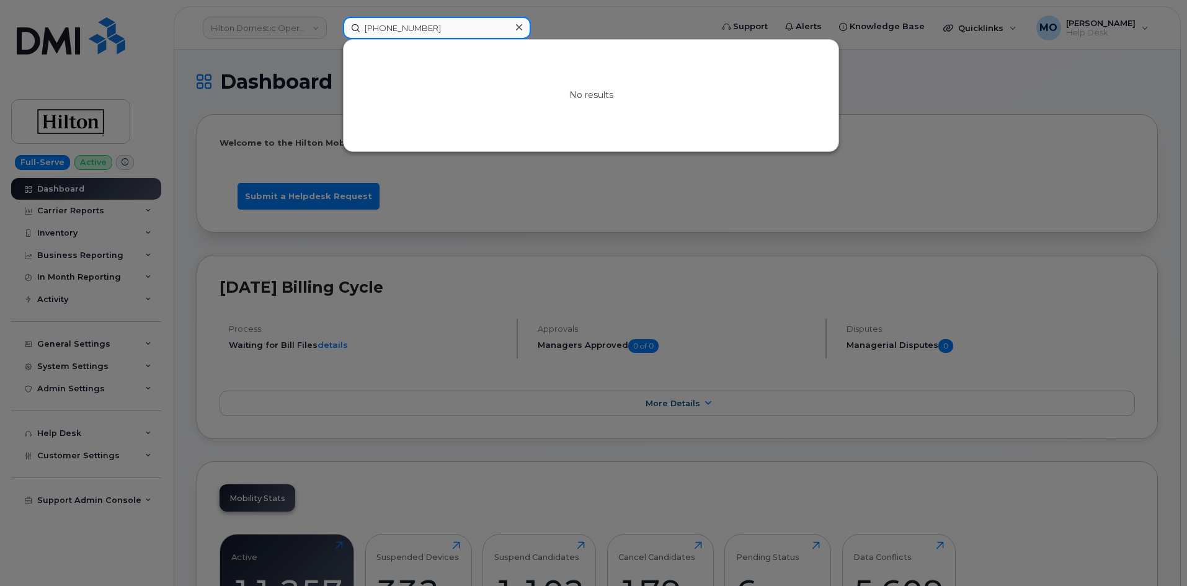
paste input "350168508986396"
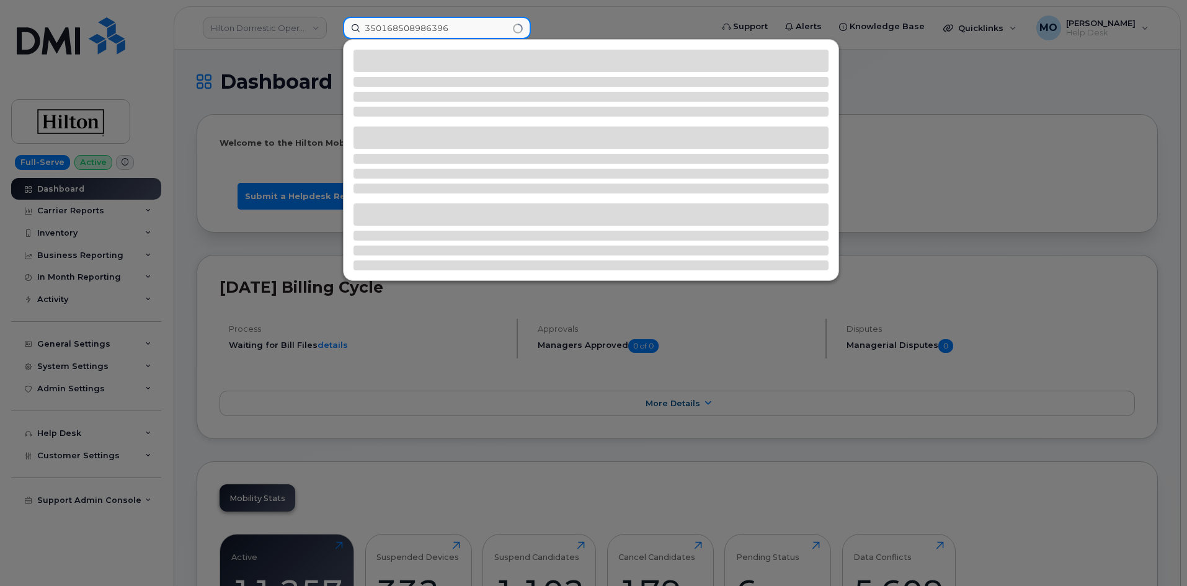
type input "350168508986396"
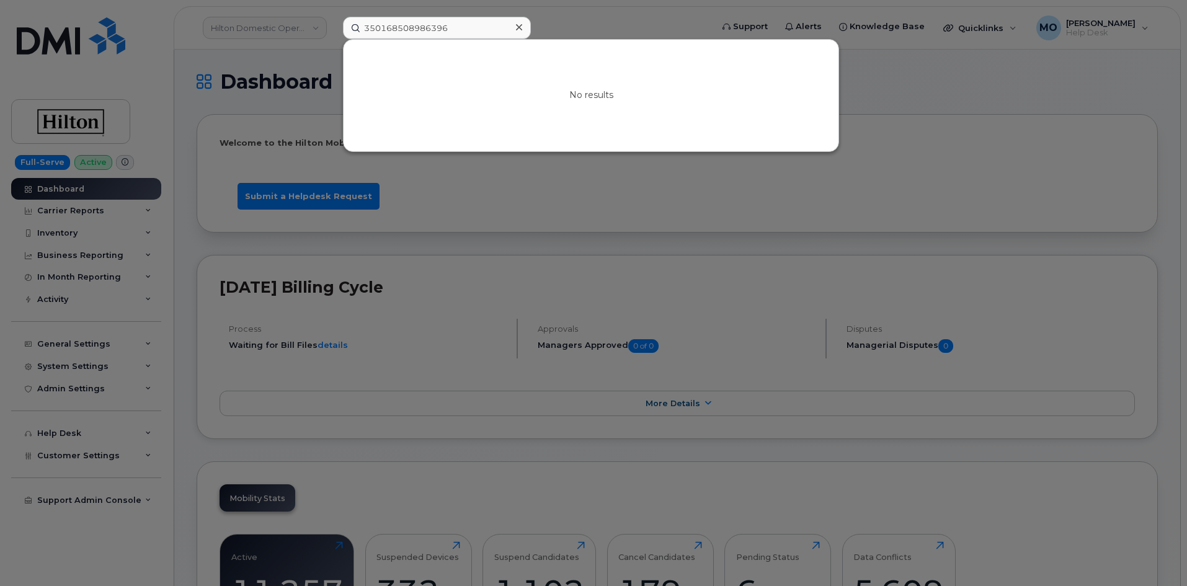
click at [519, 28] on icon at bounding box center [519, 27] width 6 height 6
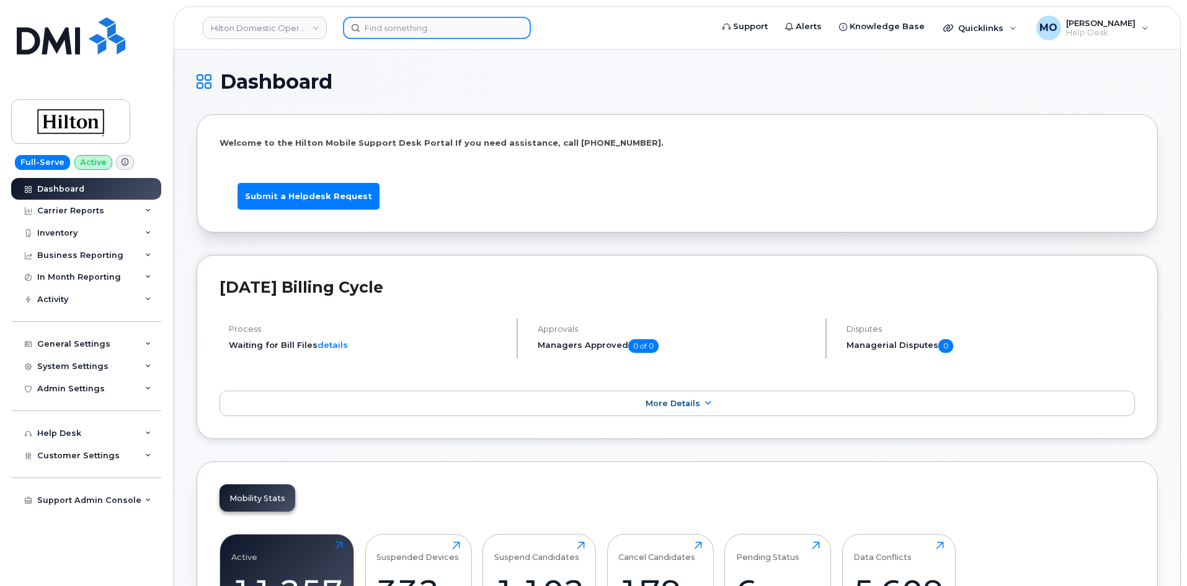
click at [475, 27] on input at bounding box center [437, 28] width 188 height 22
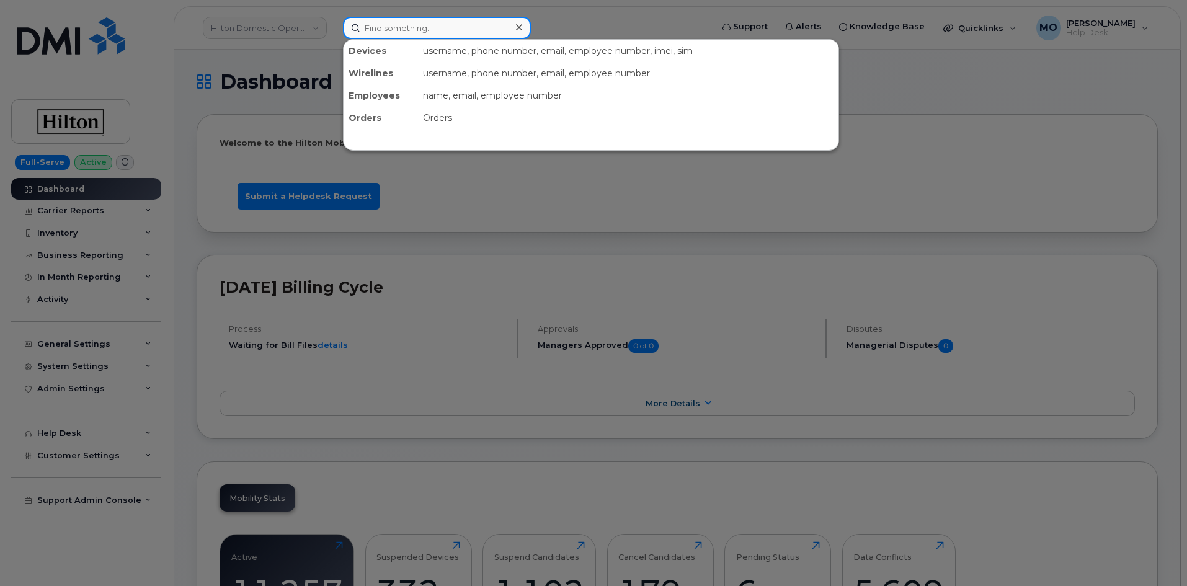
paste input "350168508986396"
type input "350168508986396"
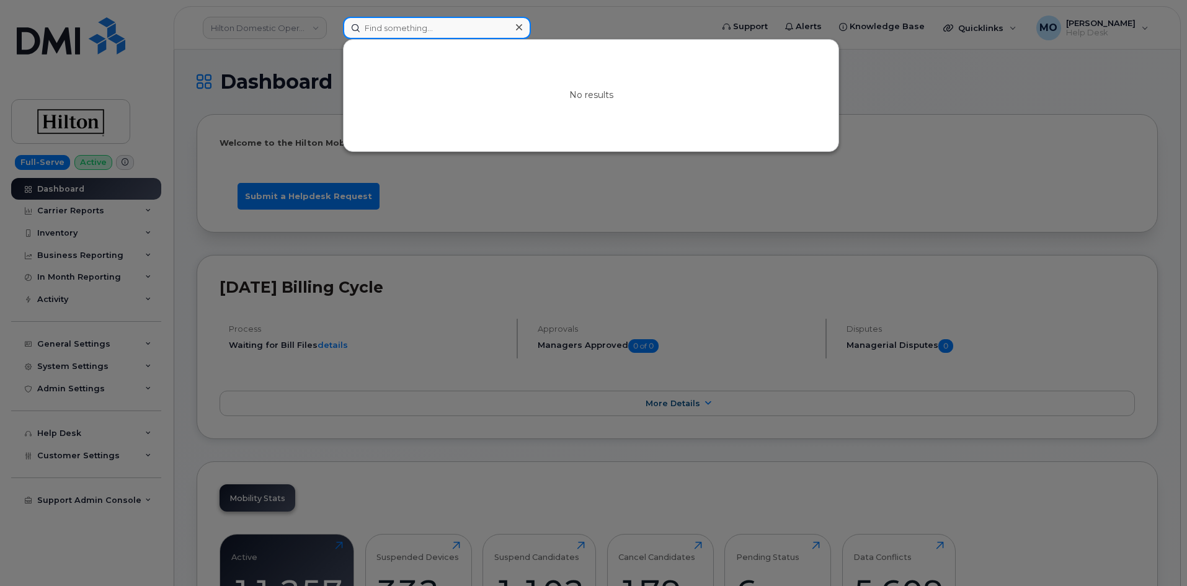
paste input "Lauren McAteer"
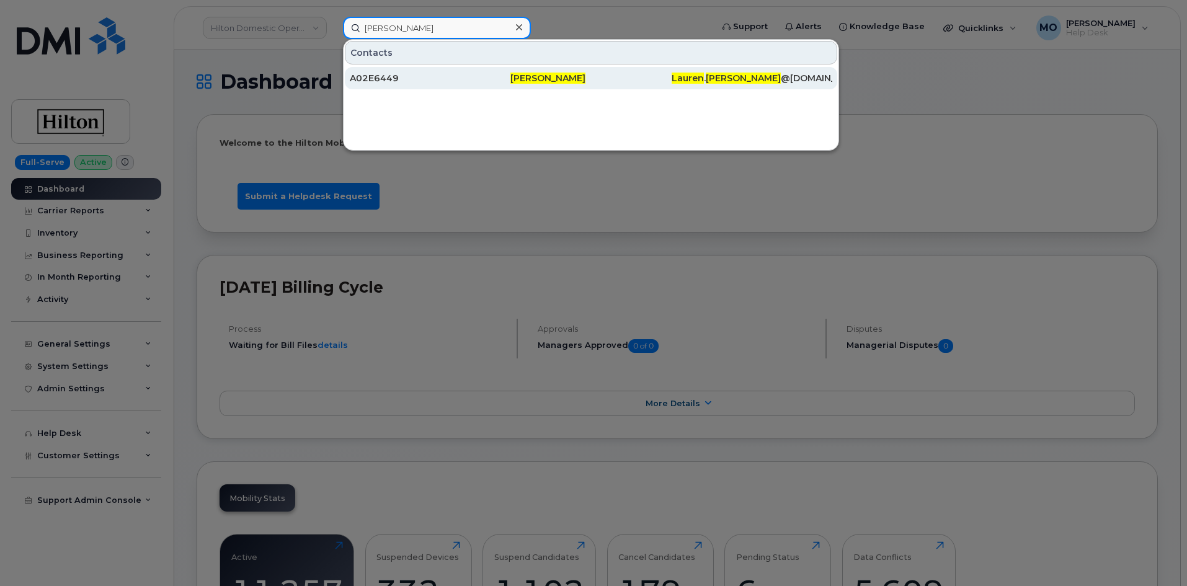
type input "Lauren McAteer"
click at [527, 78] on span "Lauren McAteer" at bounding box center [548, 78] width 75 height 11
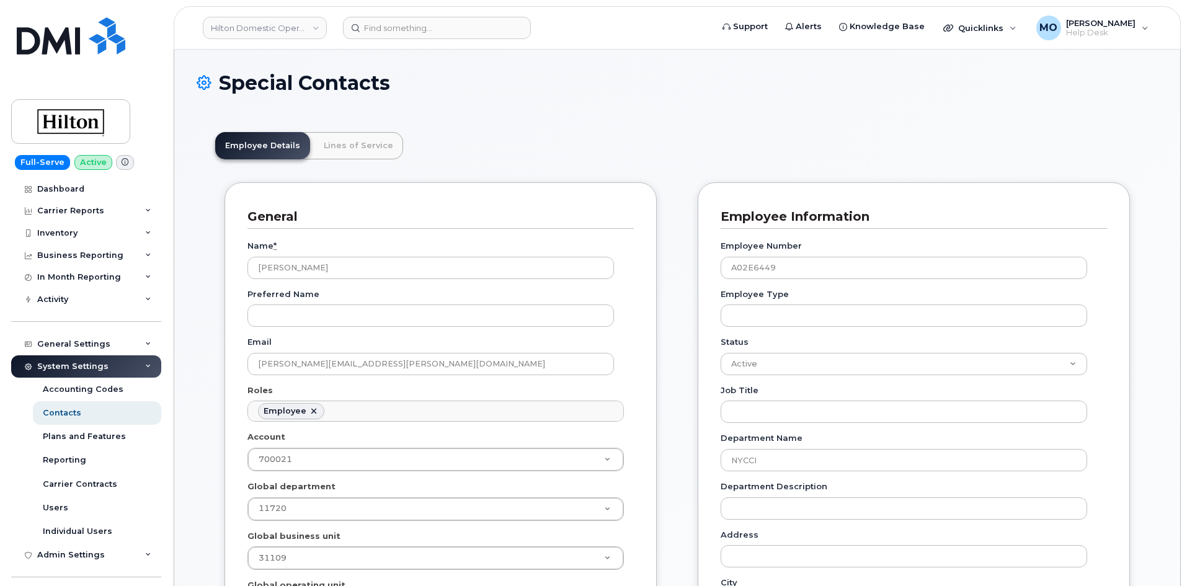
scroll to position [37, 0]
drag, startPoint x: 1006, startPoint y: 114, endPoint x: 941, endPoint y: 109, distance: 64.8
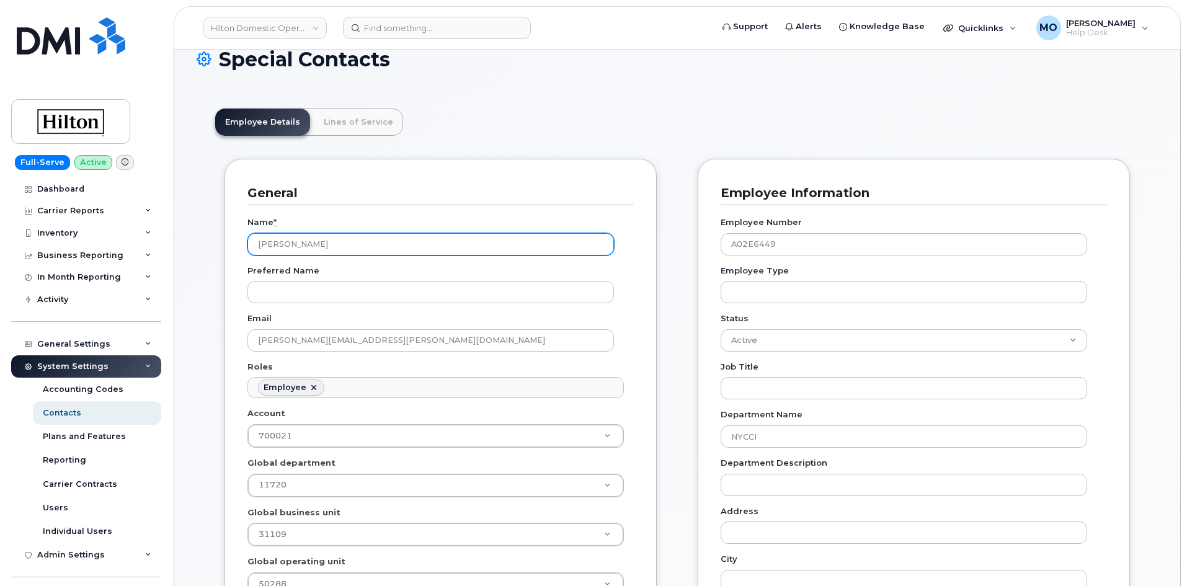
scroll to position [23, 0]
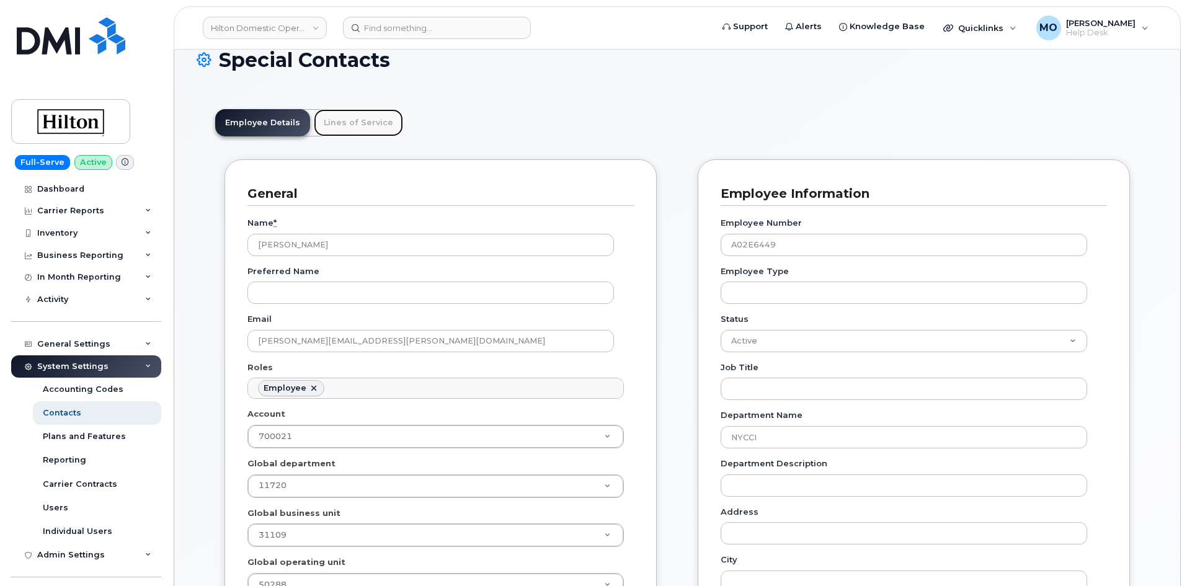
click at [368, 128] on link "Lines of Service" at bounding box center [358, 122] width 89 height 27
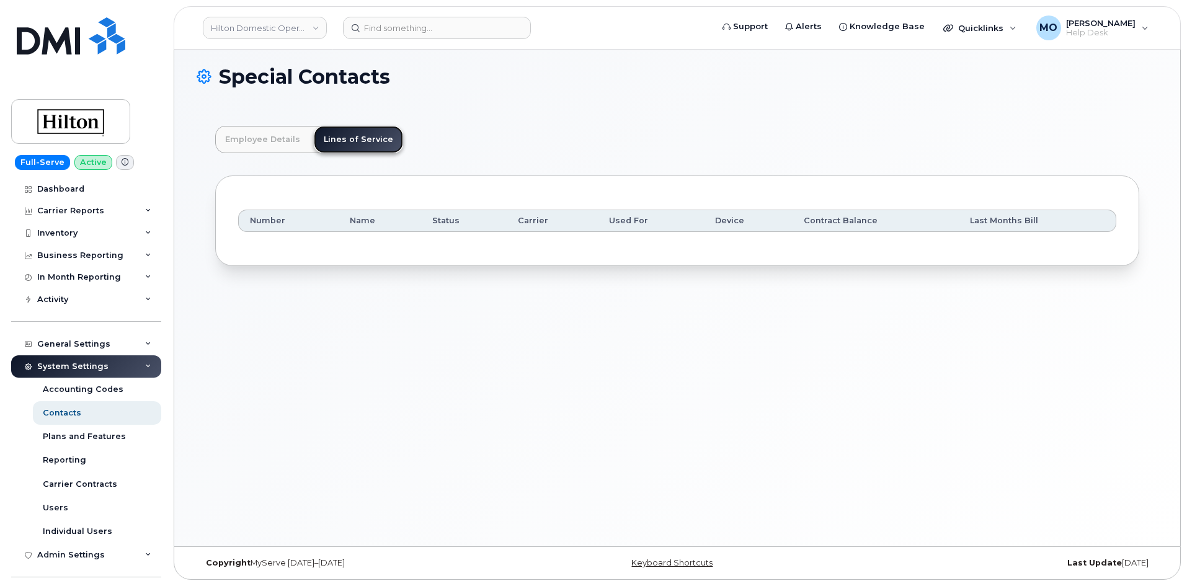
scroll to position [6, 0]
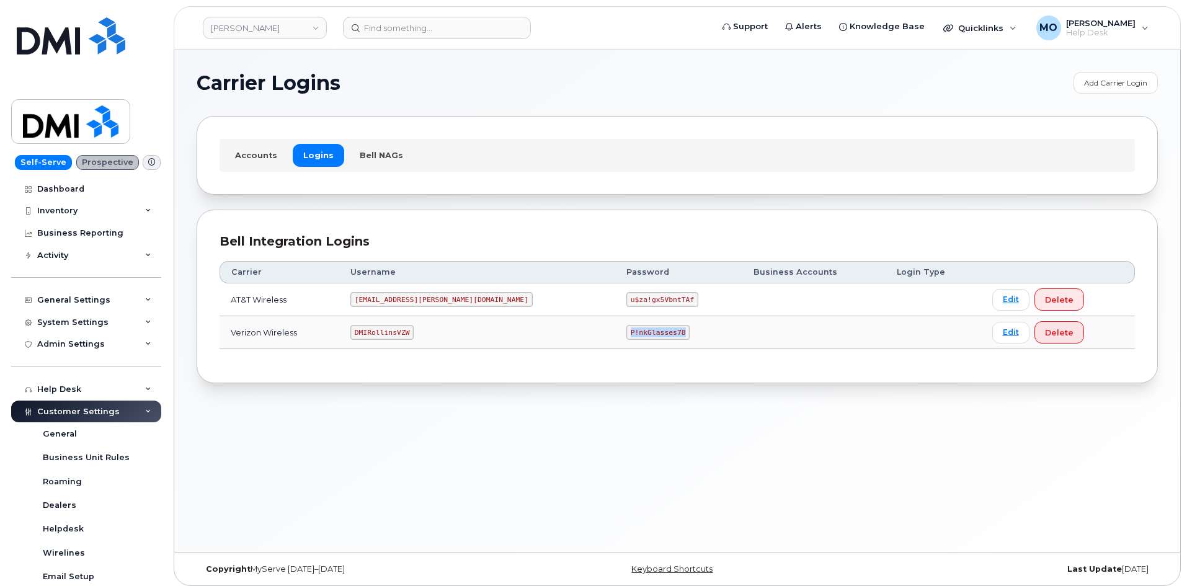
drag, startPoint x: 557, startPoint y: 328, endPoint x: 643, endPoint y: 329, distance: 86.2
click at [641, 331] on td "P!nkGlasses78" at bounding box center [678, 332] width 127 height 33
copy code "P!nkGlasses78"
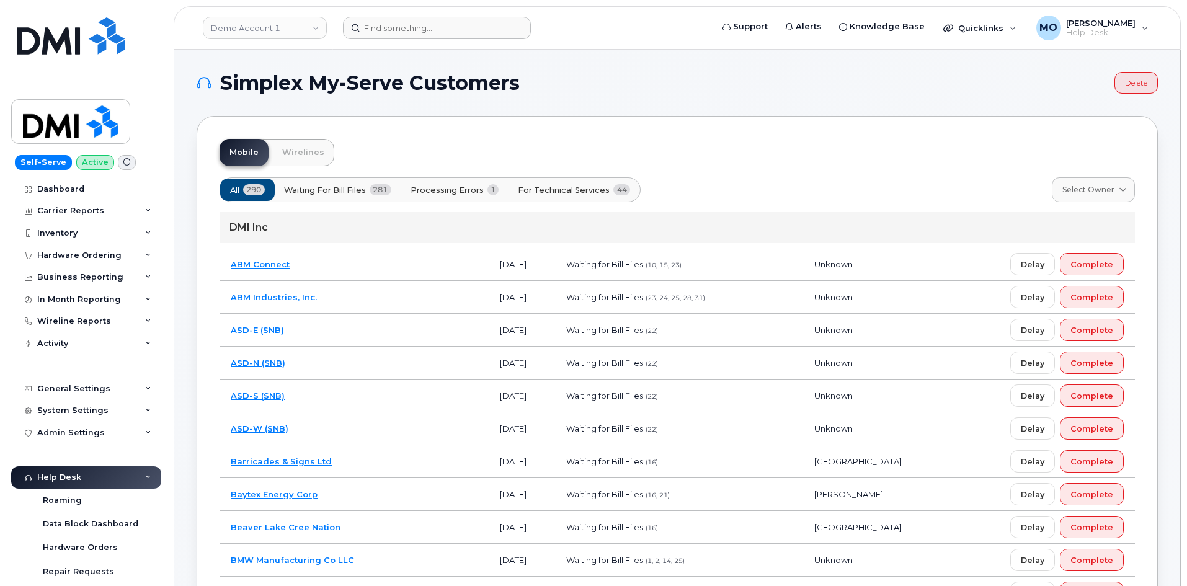
drag, startPoint x: 250, startPoint y: 32, endPoint x: 365, endPoint y: 17, distance: 116.3
click at [251, 30] on link "Demo Account 1" at bounding box center [265, 28] width 124 height 22
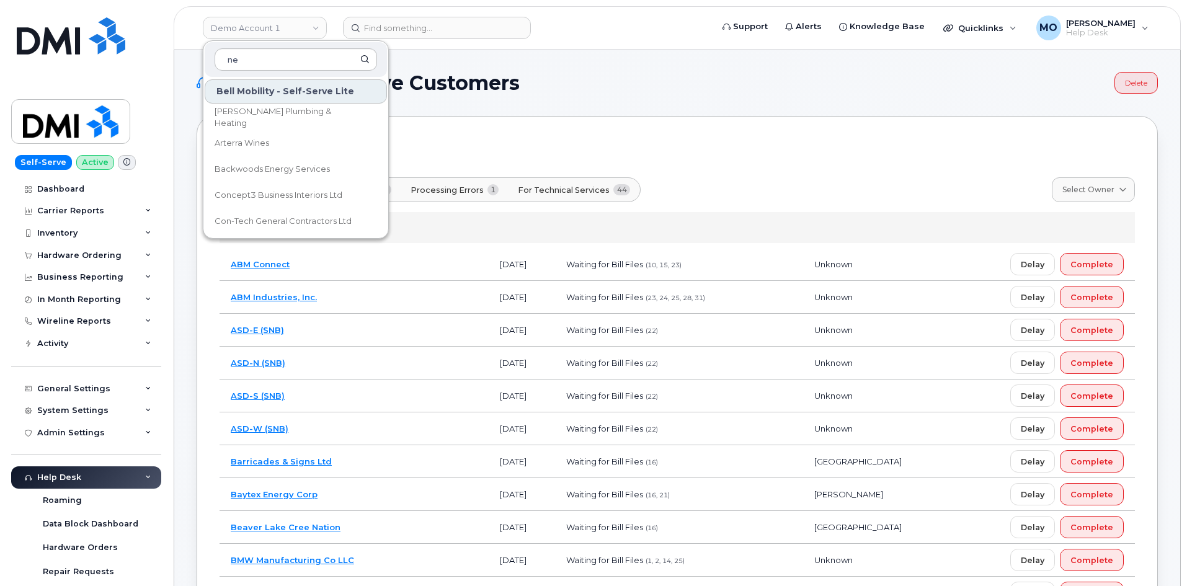
type input "n"
click at [307, 36] on link "Demo Account 1" at bounding box center [265, 28] width 124 height 22
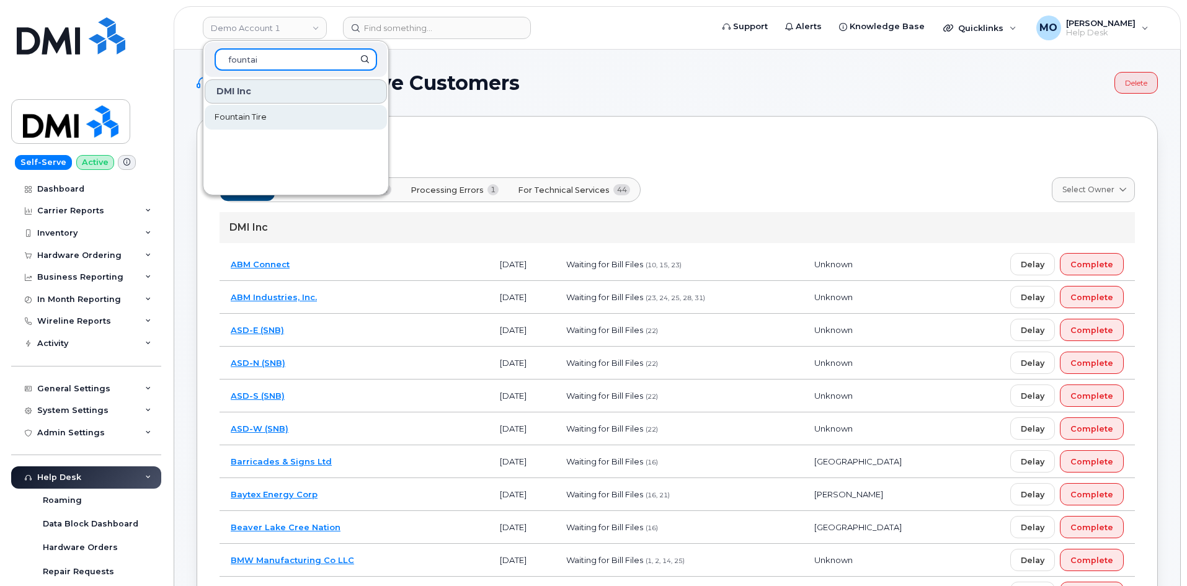
type input "fountai"
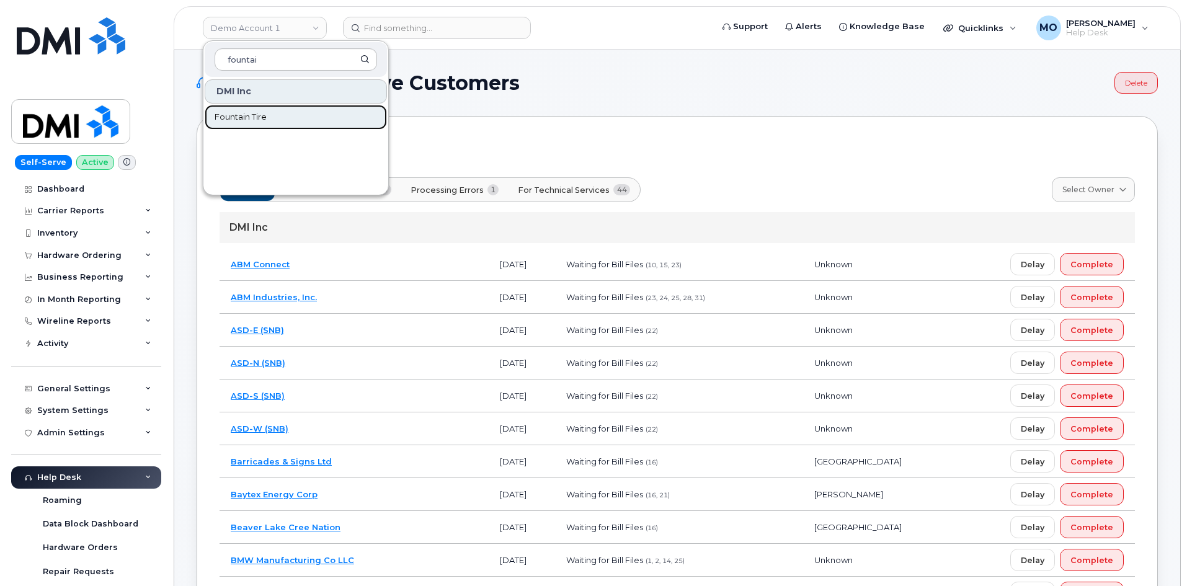
click at [323, 117] on link "Fountain Tire" at bounding box center [296, 117] width 182 height 25
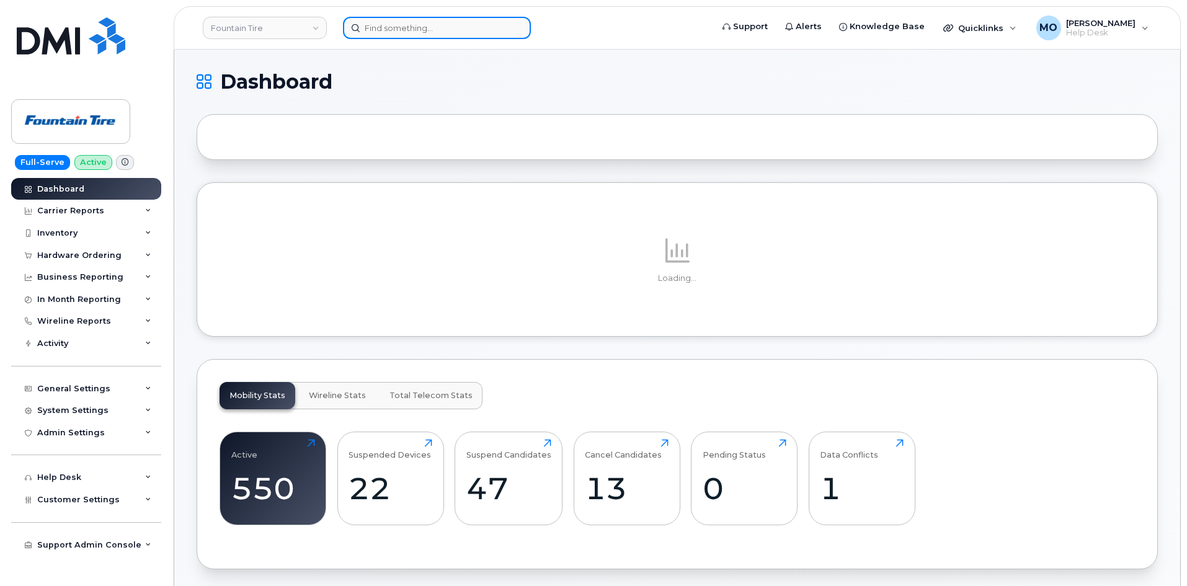
drag, startPoint x: 421, startPoint y: 21, endPoint x: 428, endPoint y: 19, distance: 7.1
click at [422, 19] on input at bounding box center [437, 28] width 188 height 22
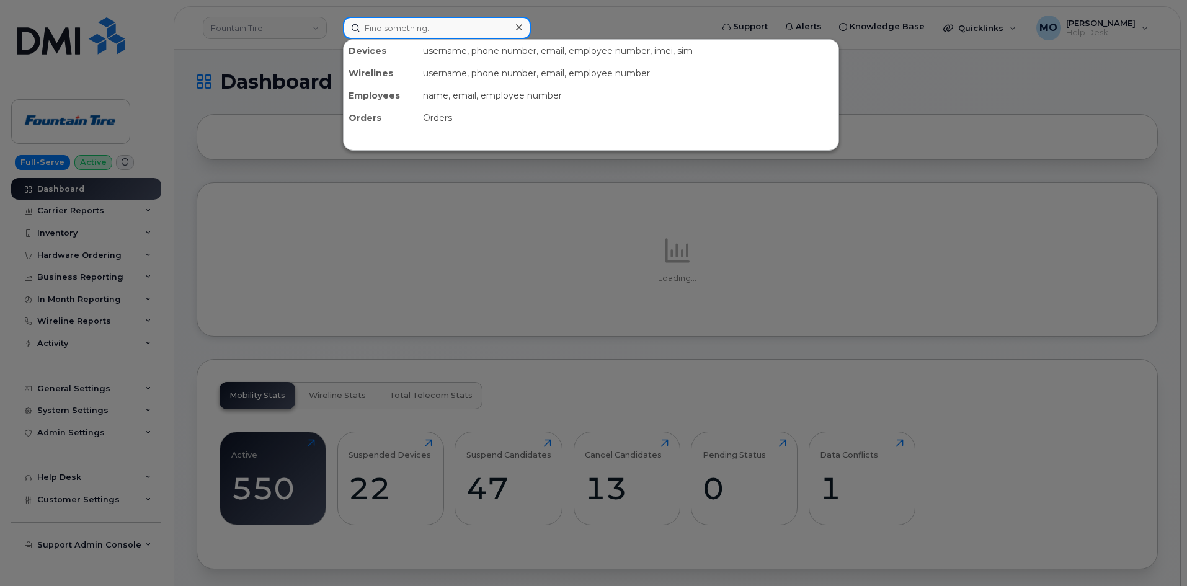
paste input "7804463629"
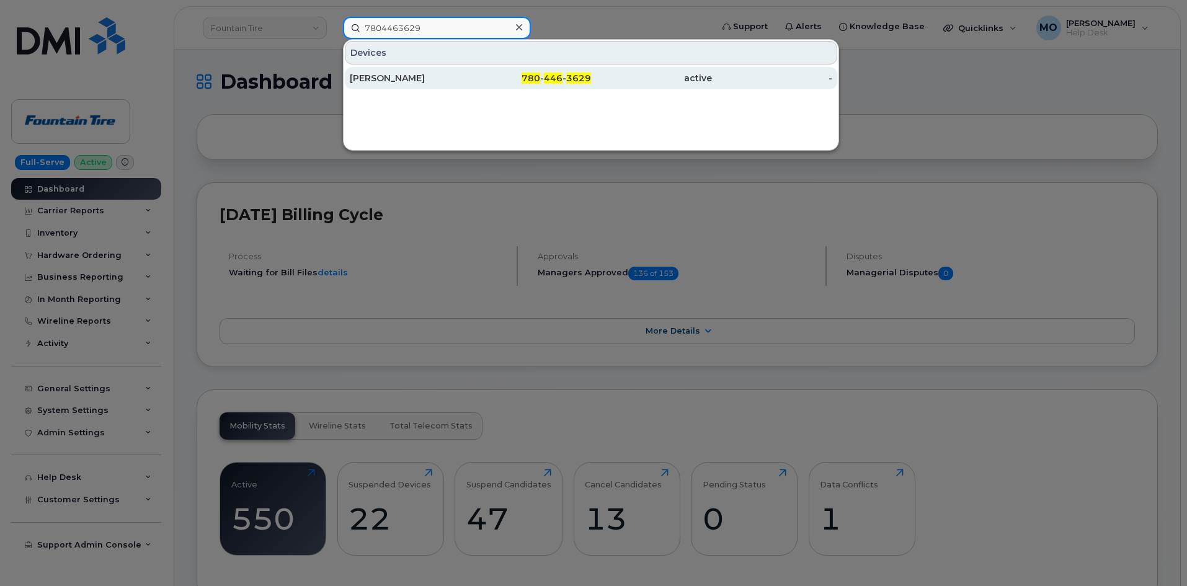
type input "7804463629"
click at [583, 75] on span "3629" at bounding box center [578, 78] width 25 height 11
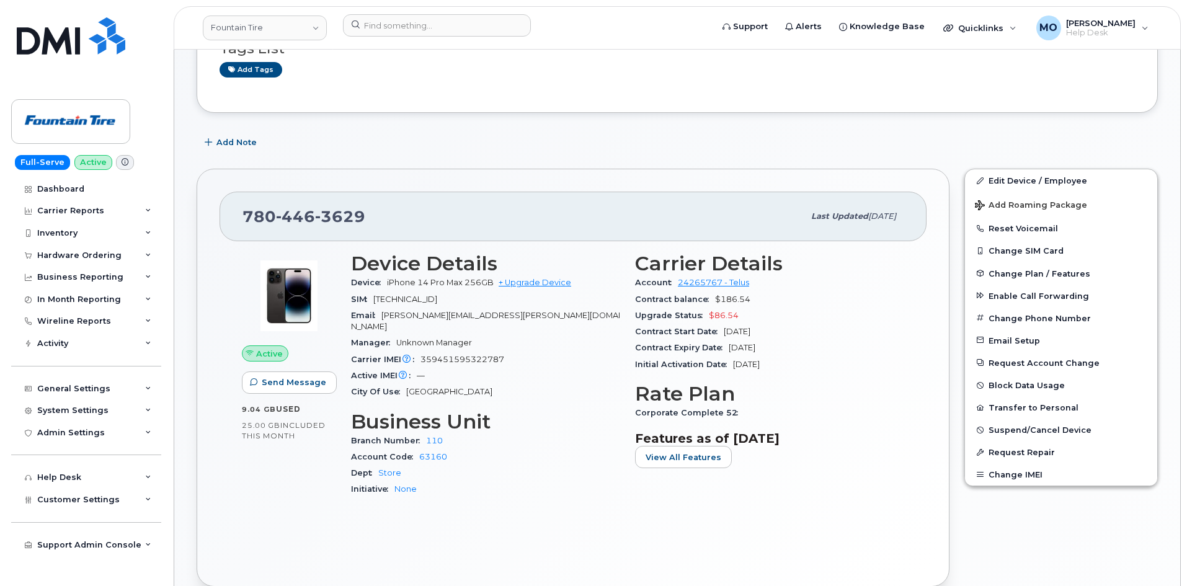
scroll to position [186, 0]
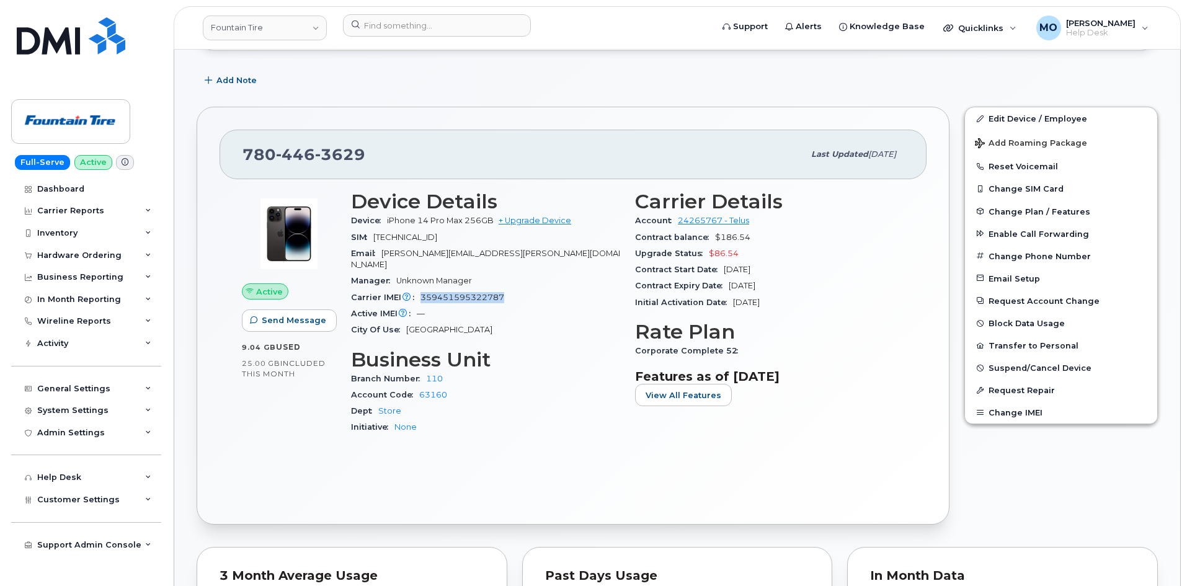
drag, startPoint x: 420, startPoint y: 286, endPoint x: 537, endPoint y: 284, distance: 116.6
click at [537, 290] on div "Carrier IMEI Carrier IMEI is reported during the last billing cycle or change o…" at bounding box center [485, 298] width 269 height 16
copy span "359451595322787"
click at [706, 401] on button "View All Features" at bounding box center [683, 395] width 97 height 22
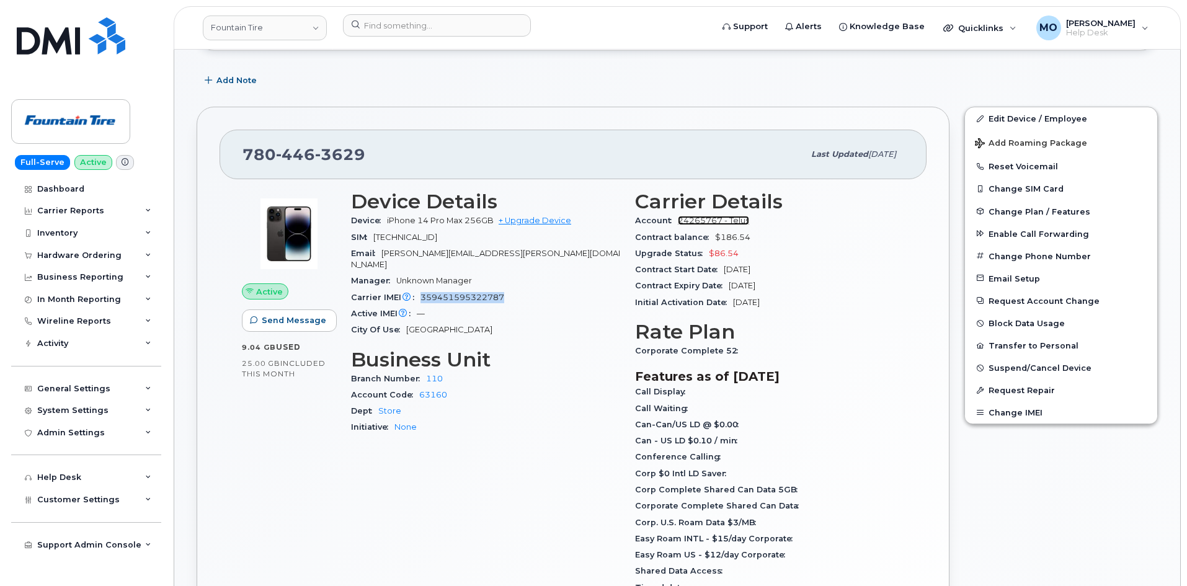
click at [738, 223] on link "24265767 - Telus" at bounding box center [713, 220] width 71 height 9
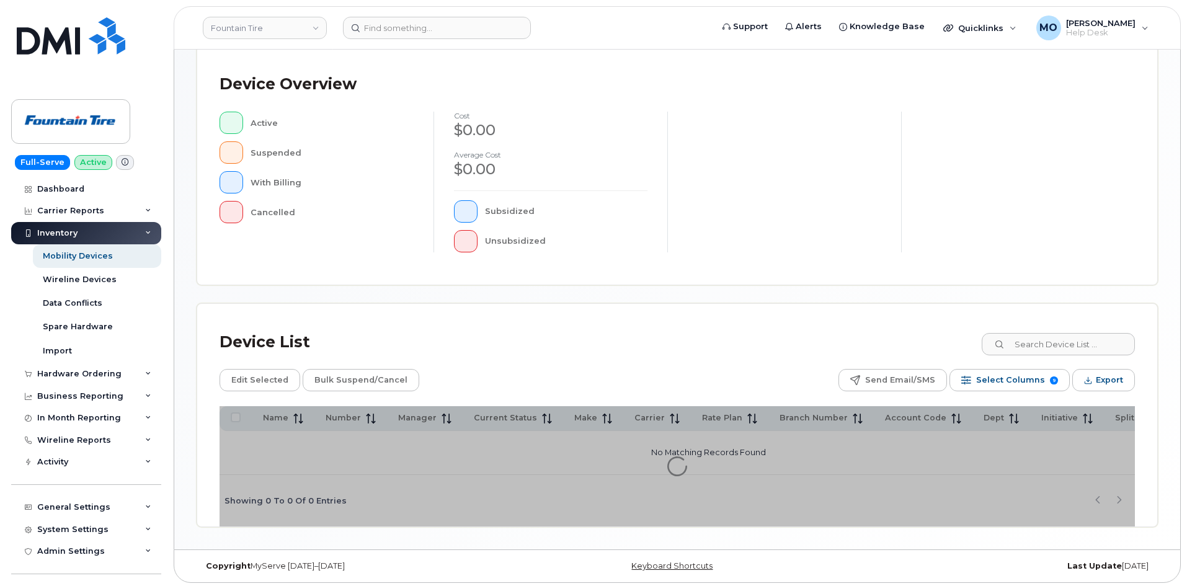
scroll to position [270, 0]
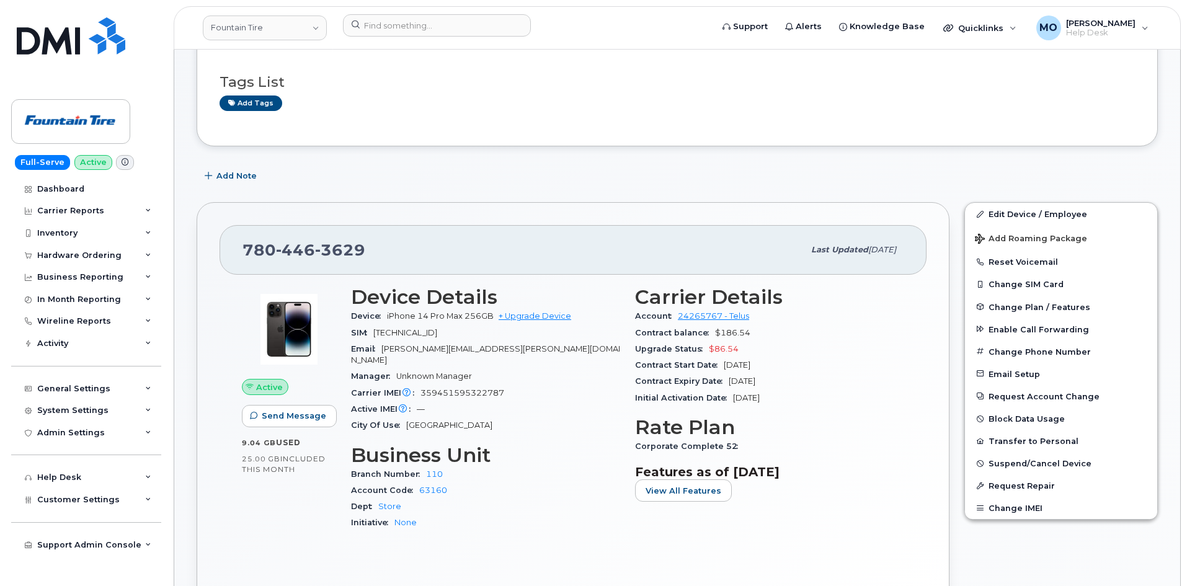
scroll to position [186, 0]
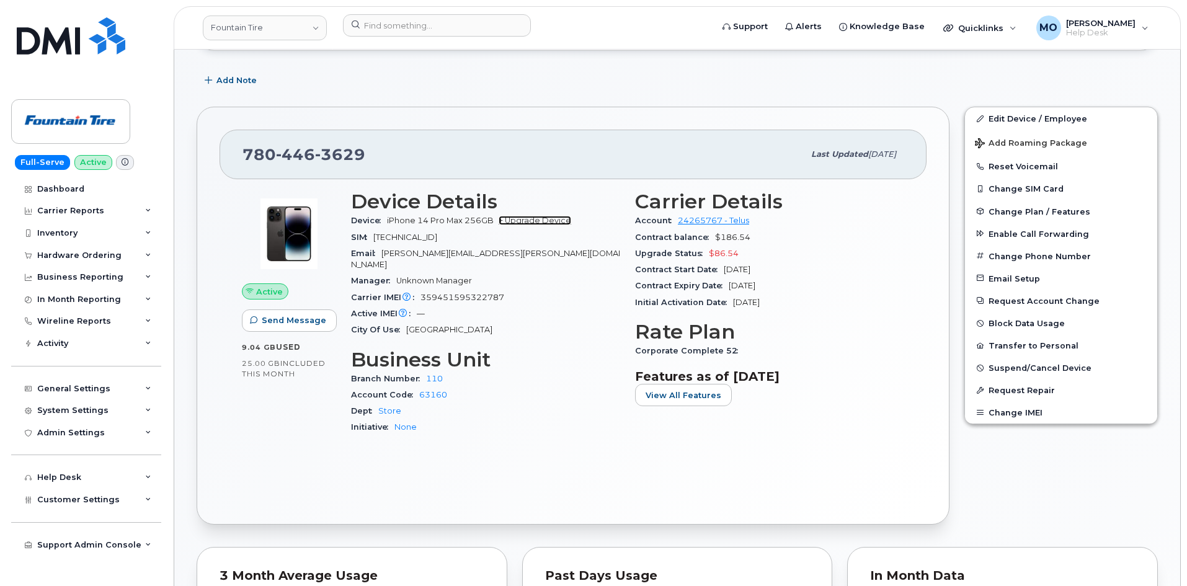
click at [532, 220] on link "+ Upgrade Device" at bounding box center [535, 220] width 73 height 9
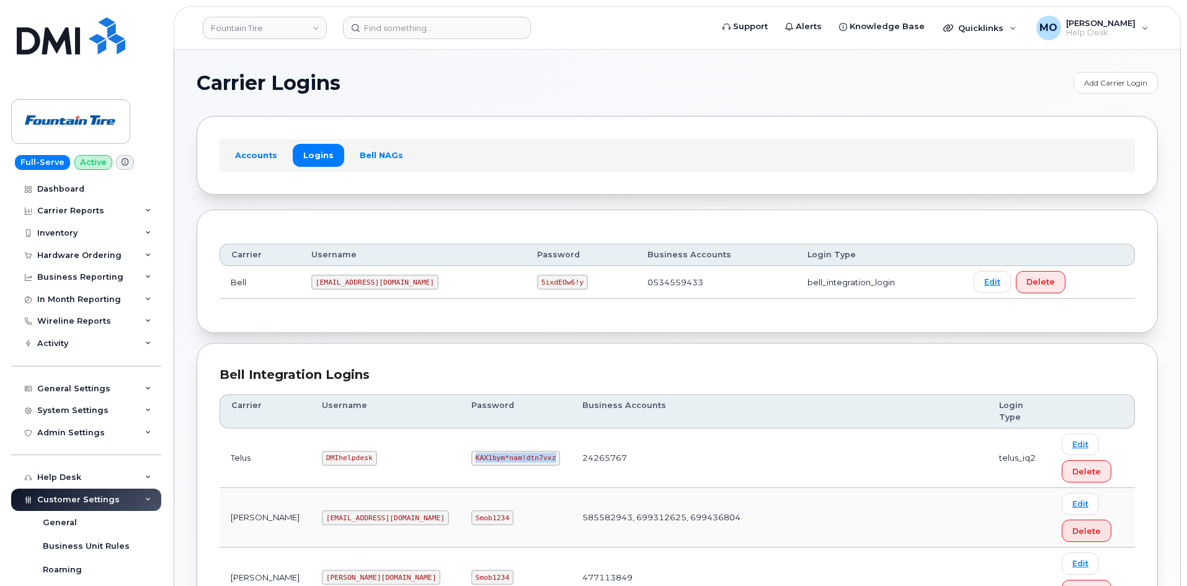
drag, startPoint x: 388, startPoint y: 455, endPoint x: 470, endPoint y: 456, distance: 81.3
click at [470, 456] on td "KAX1bym*nam!dtn7vxz" at bounding box center [515, 459] width 111 height 60
copy code "KAX1bym*nam!dtn7vxz"
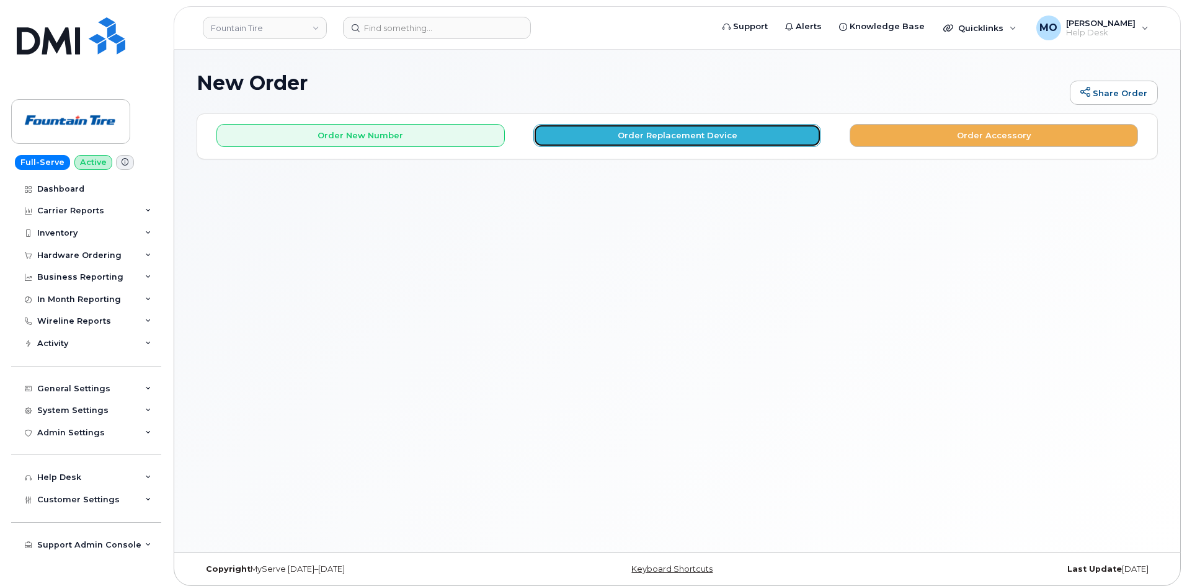
click at [612, 130] on button "Order Replacement Device" at bounding box center [677, 135] width 288 height 23
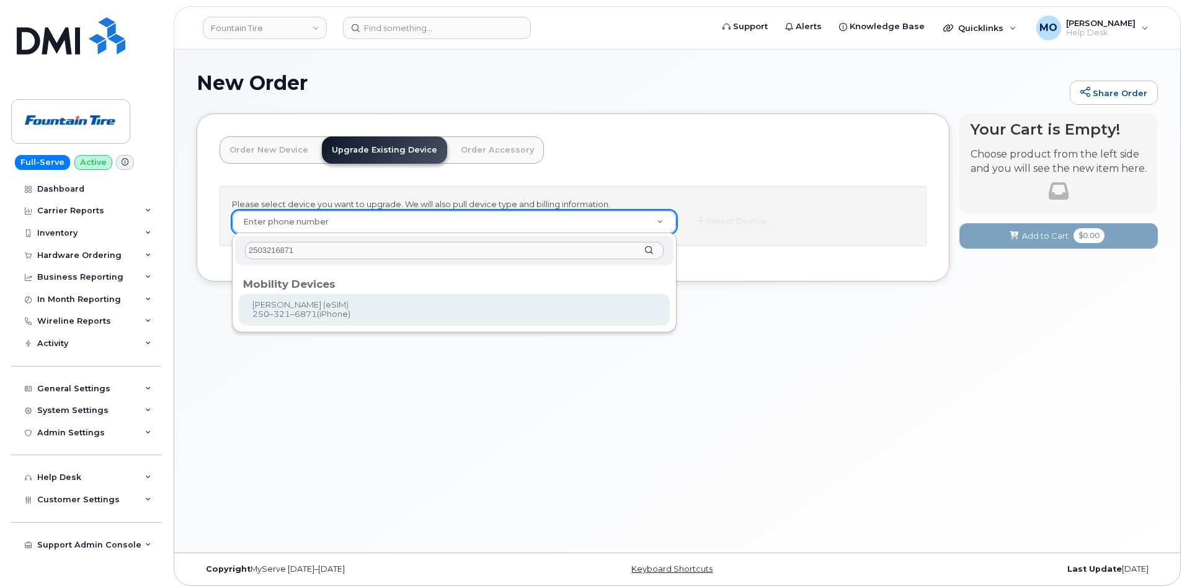
type input "2503216871"
type input "737232"
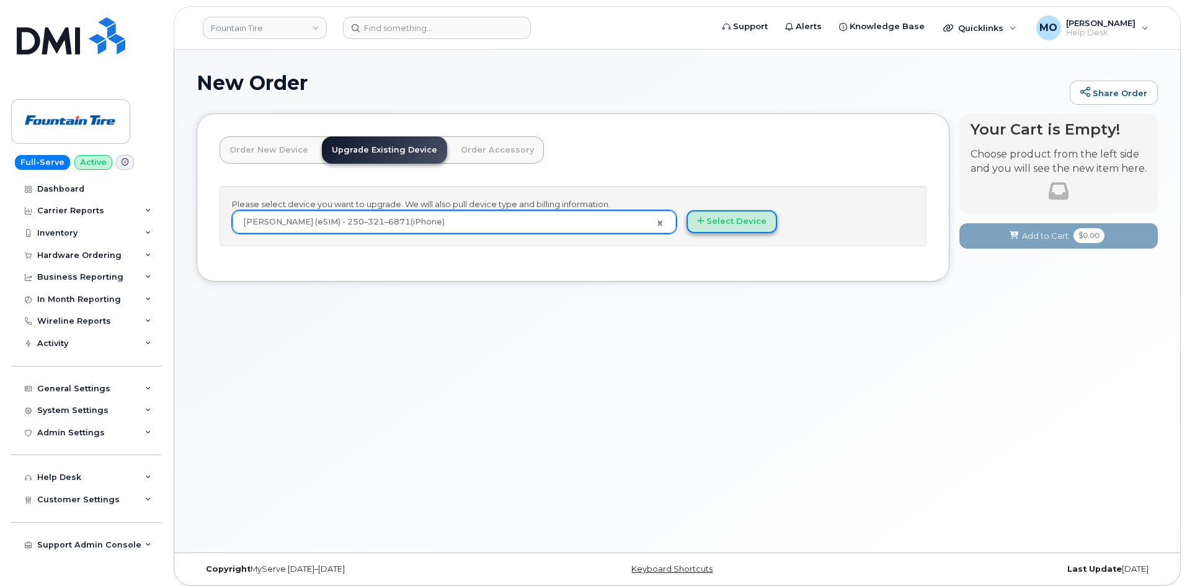
click at [721, 225] on button "Select Device" at bounding box center [732, 221] width 91 height 23
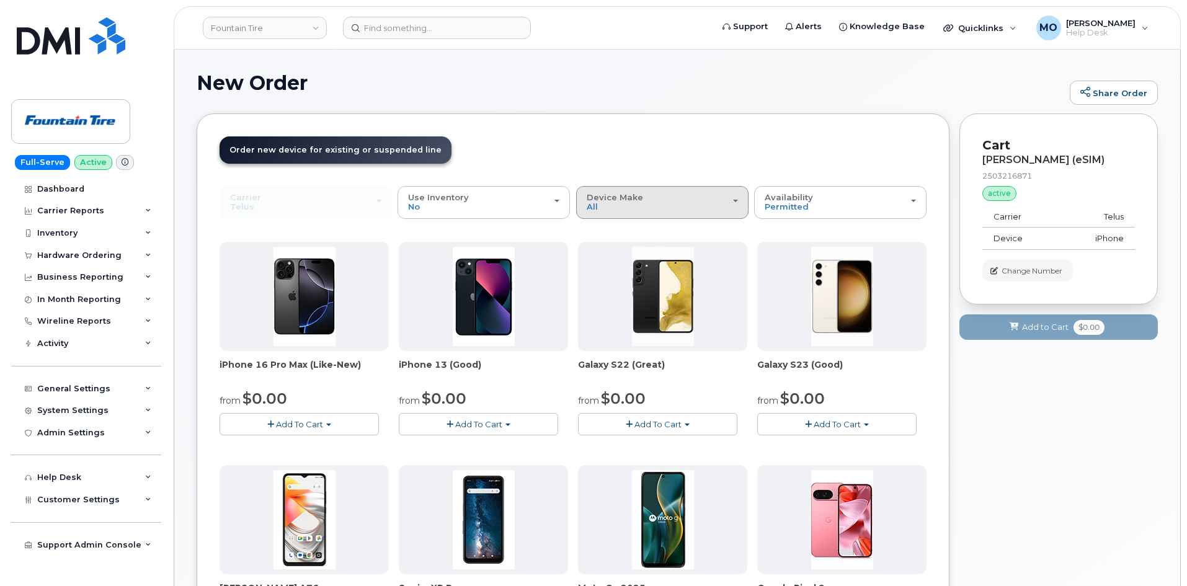
click at [612, 202] on span "Device Make" at bounding box center [615, 197] width 56 height 10
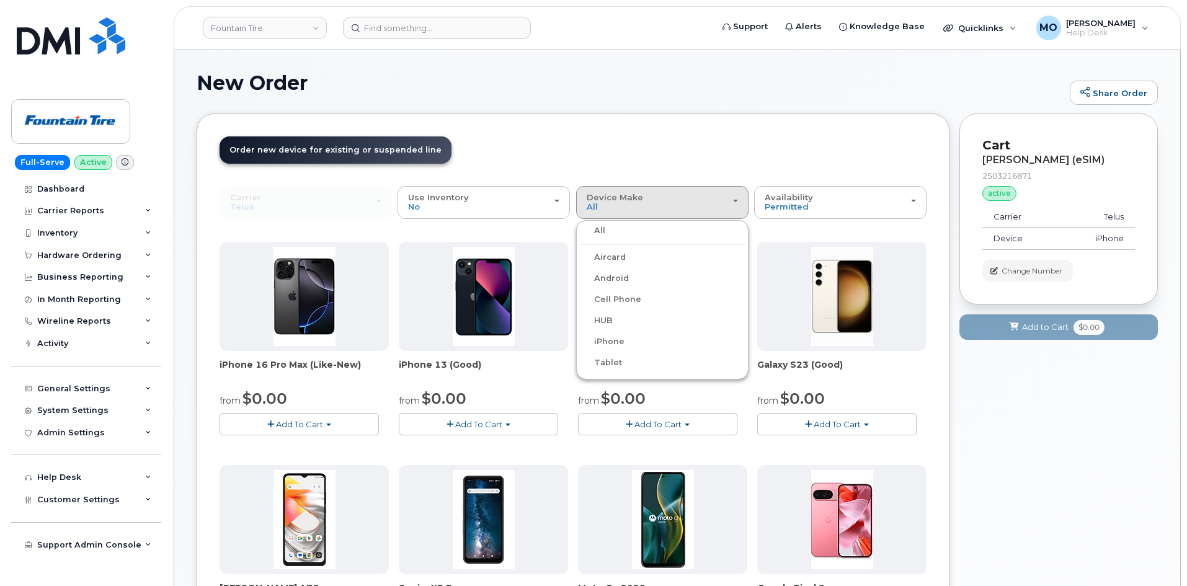
click at [614, 340] on label "iPhone" at bounding box center [601, 341] width 45 height 15
click at [0, 0] on input "iPhone" at bounding box center [0, 0] width 0 height 0
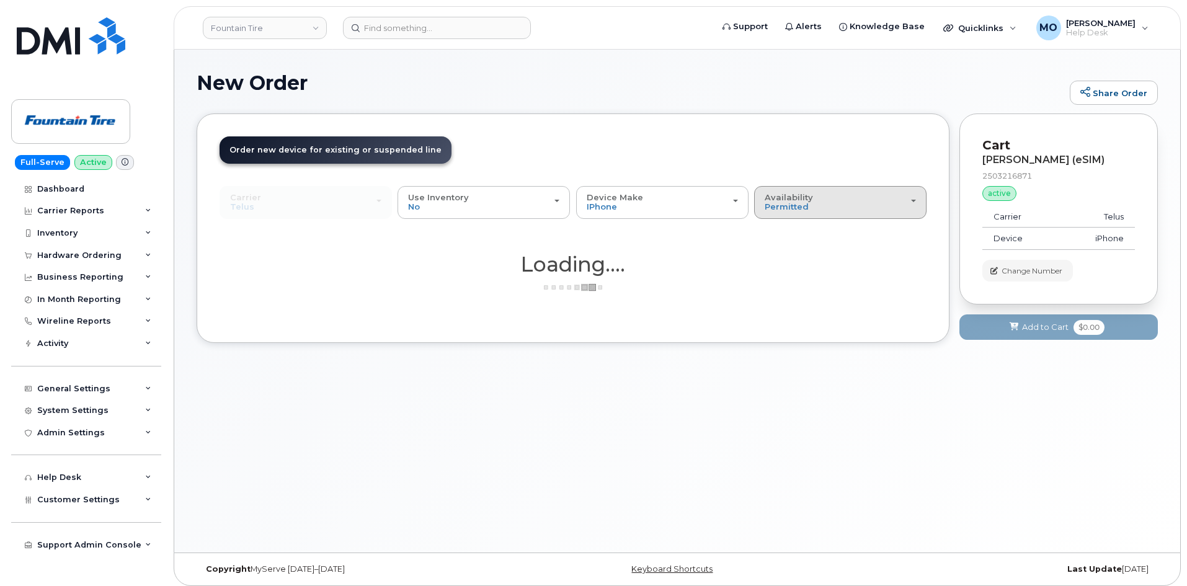
click at [812, 199] on div "Availability Permitted All" at bounding box center [840, 202] width 151 height 19
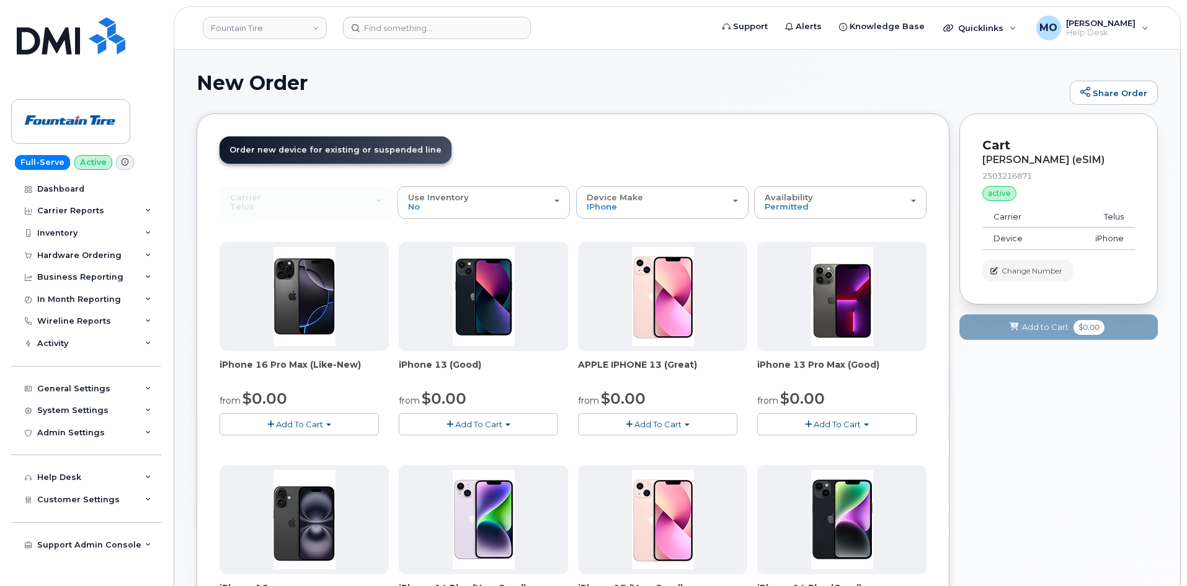
click at [744, 161] on header "Order New Device Upgrade Existing Device Order Accessory Order new device and n…" at bounding box center [573, 161] width 707 height 50
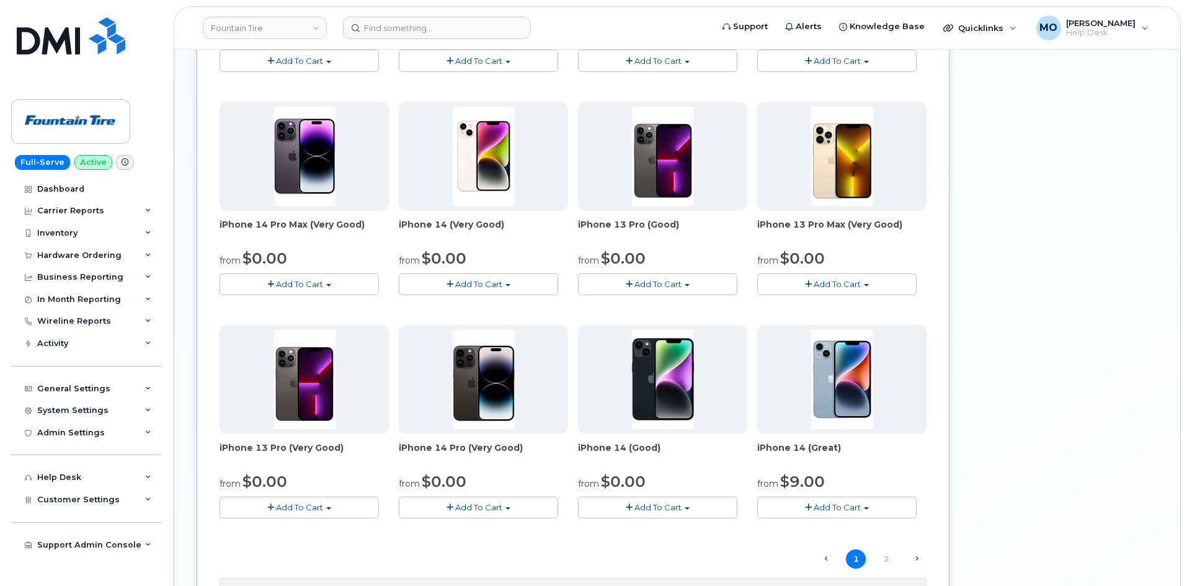
scroll to position [773, 0]
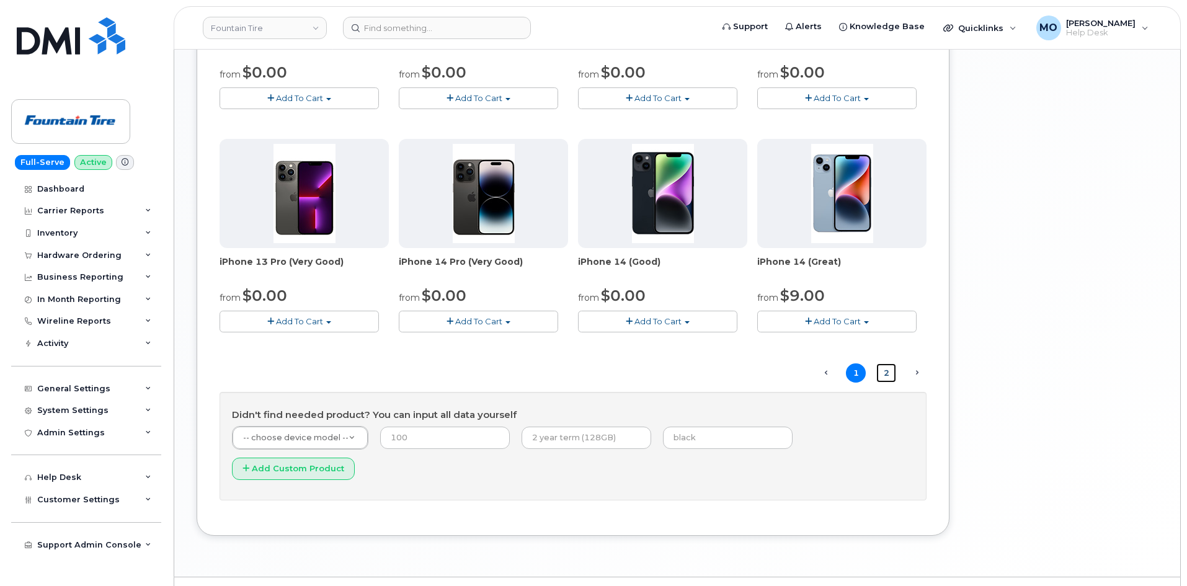
click at [888, 373] on link "2" at bounding box center [887, 373] width 20 height 19
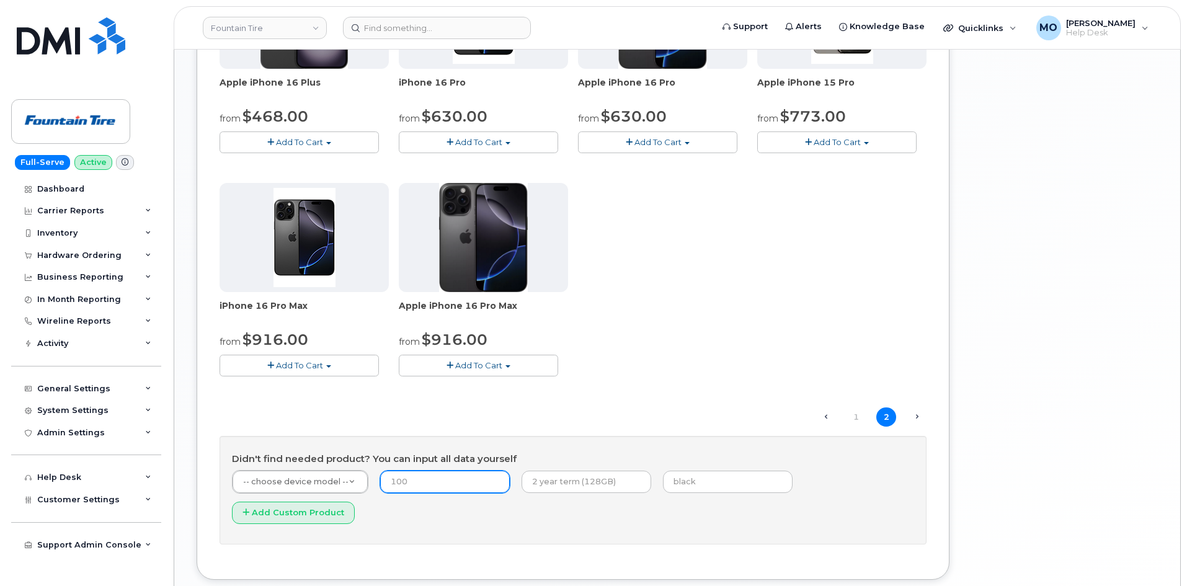
scroll to position [751, 0]
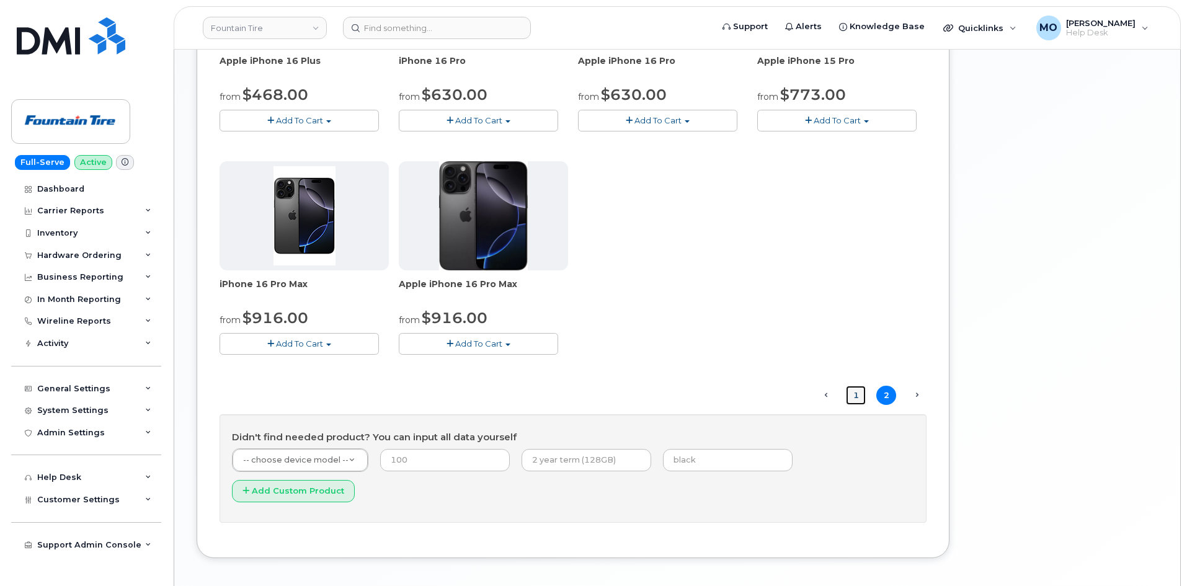
click at [853, 391] on link "1" at bounding box center [856, 395] width 20 height 19
